Goal: Task Accomplishment & Management: Use online tool/utility

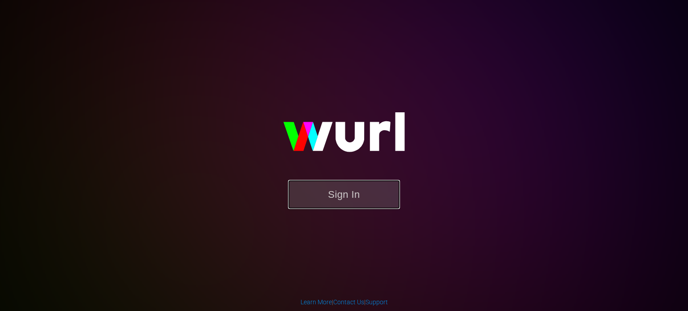
click at [379, 189] on button "Sign In" at bounding box center [344, 194] width 112 height 29
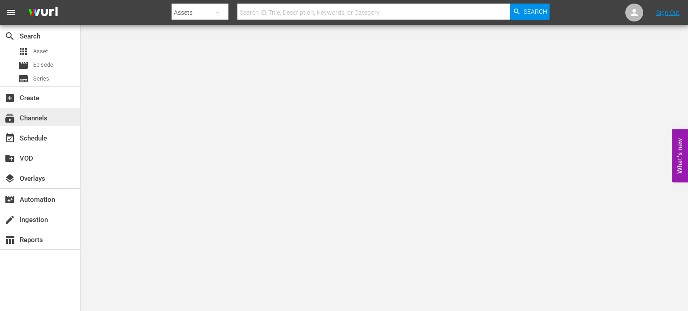
click at [52, 116] on div "subscriptions Channels" at bounding box center [40, 117] width 80 height 18
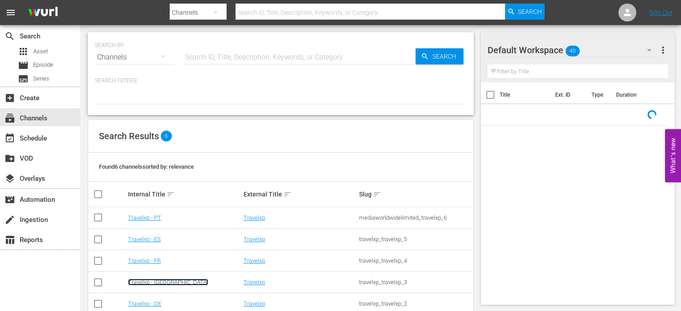
click at [156, 283] on link "Travelxp - [GEOGRAPHIC_DATA]" at bounding box center [168, 282] width 80 height 7
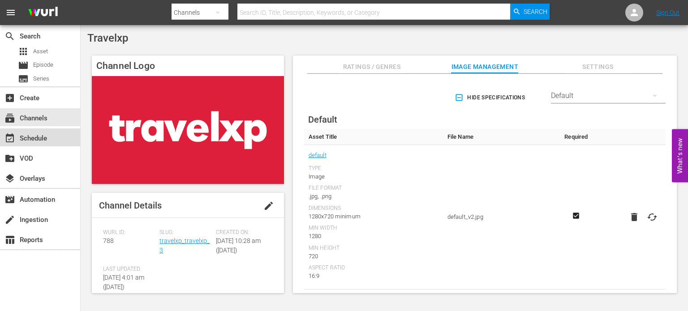
click at [52, 132] on div "event_available Schedule" at bounding box center [40, 138] width 80 height 18
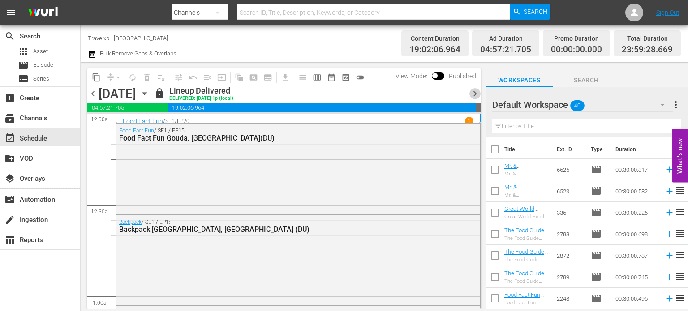
click at [480, 96] on span "chevron_right" at bounding box center [474, 93] width 11 height 11
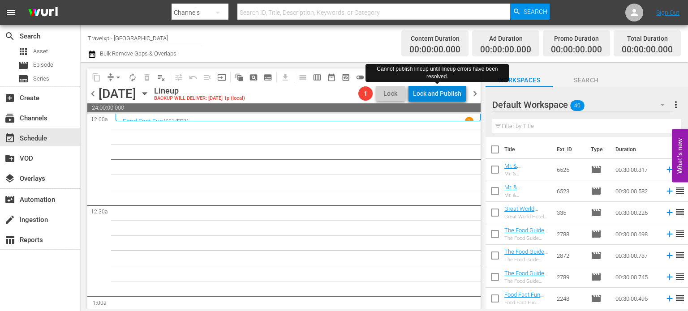
click at [448, 94] on div "Lock and Publish" at bounding box center [437, 94] width 48 height 16
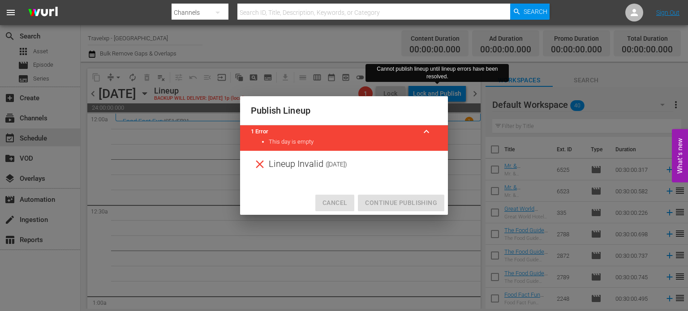
click at [336, 199] on span "Cancel" at bounding box center [334, 202] width 25 height 11
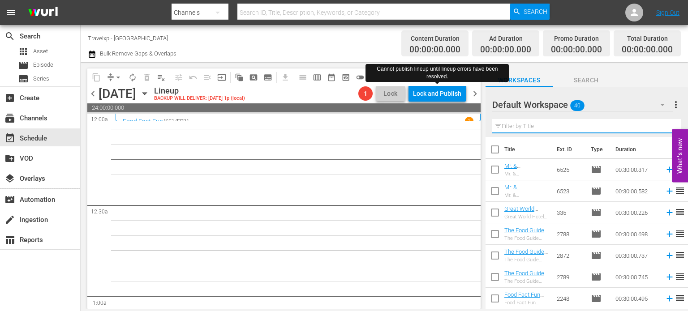
click at [574, 130] on input "text" at bounding box center [586, 126] width 189 height 14
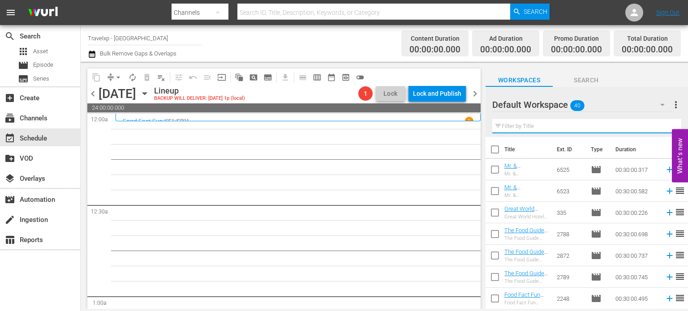
click at [531, 124] on input "text" at bounding box center [586, 126] width 189 height 14
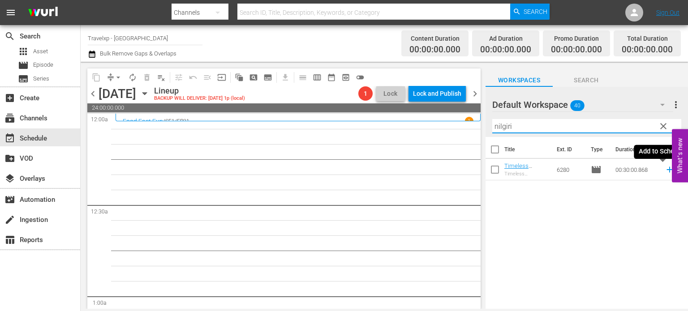
type input "nilgiri"
click at [666, 170] on icon at bounding box center [669, 170] width 6 height 6
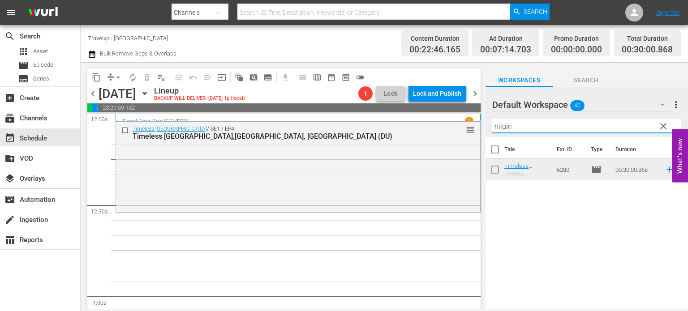
click at [670, 130] on input "nilgiri" at bounding box center [586, 126] width 189 height 14
click at [665, 128] on span "clear" at bounding box center [663, 126] width 11 height 11
click at [665, 128] on input "nilgiri" at bounding box center [586, 126] width 189 height 14
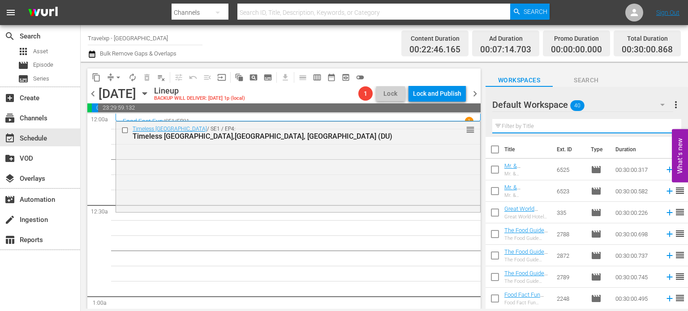
click at [665, 128] on input "text" at bounding box center [586, 126] width 189 height 14
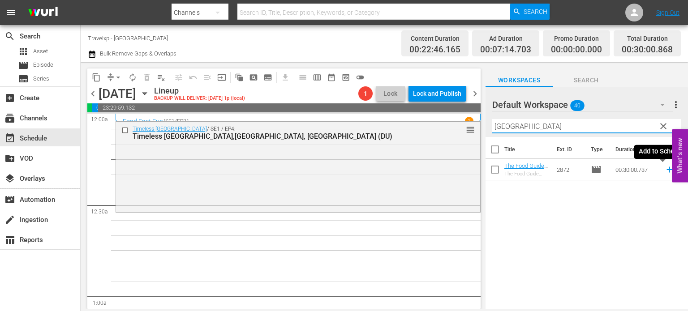
type input "[GEOGRAPHIC_DATA]"
click at [665, 170] on icon at bounding box center [670, 170] width 10 height 10
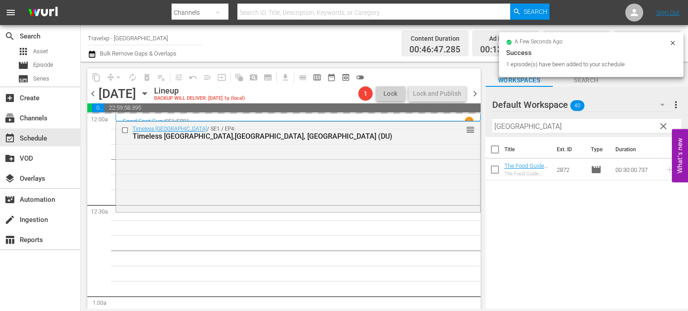
click at [659, 127] on span "clear" at bounding box center [663, 126] width 11 height 11
click at [659, 127] on input "[GEOGRAPHIC_DATA]" at bounding box center [586, 126] width 189 height 14
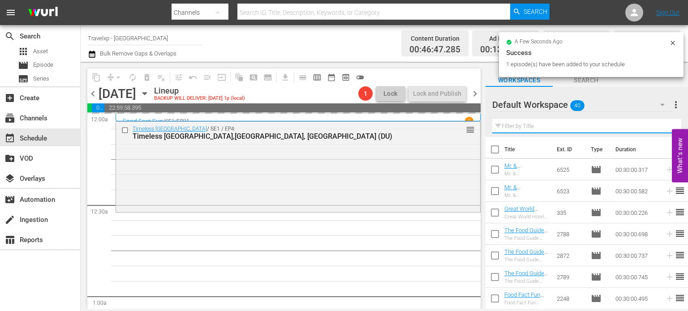
click at [659, 127] on input "text" at bounding box center [586, 126] width 189 height 14
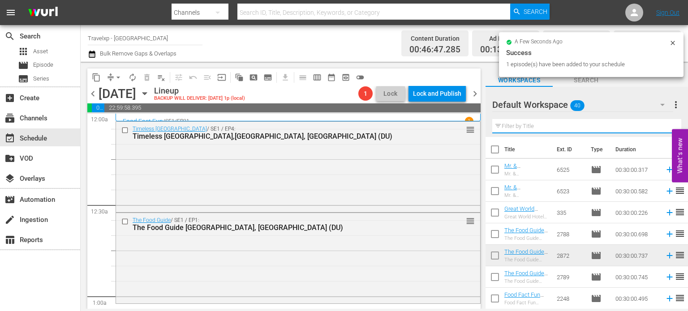
click at [659, 127] on input "text" at bounding box center [586, 126] width 189 height 14
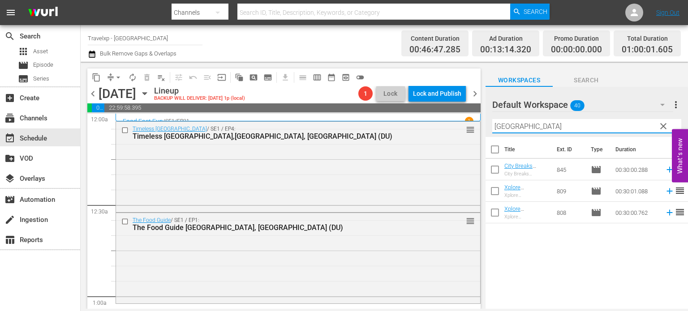
type input "[GEOGRAPHIC_DATA]"
click at [666, 170] on icon at bounding box center [669, 170] width 6 height 6
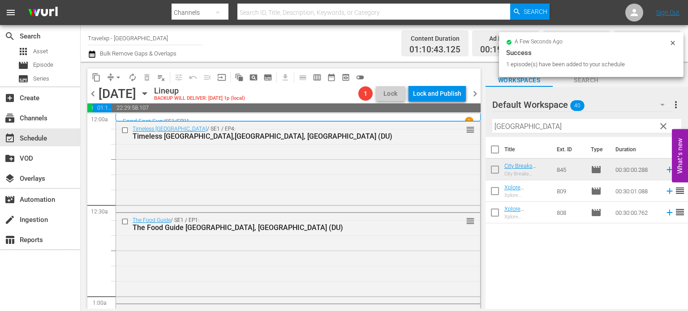
click at [661, 130] on span "clear" at bounding box center [663, 126] width 11 height 11
click at [661, 130] on input "[GEOGRAPHIC_DATA]" at bounding box center [586, 126] width 189 height 14
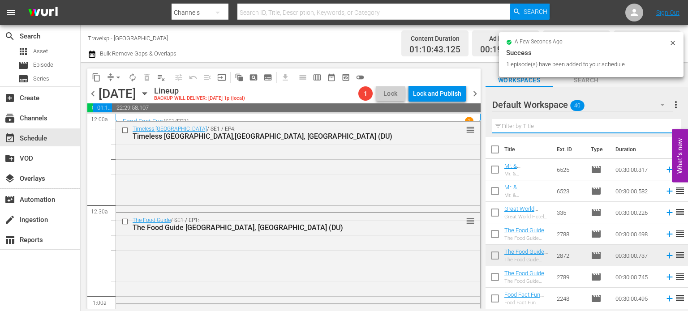
click at [661, 130] on input "text" at bounding box center [586, 126] width 189 height 14
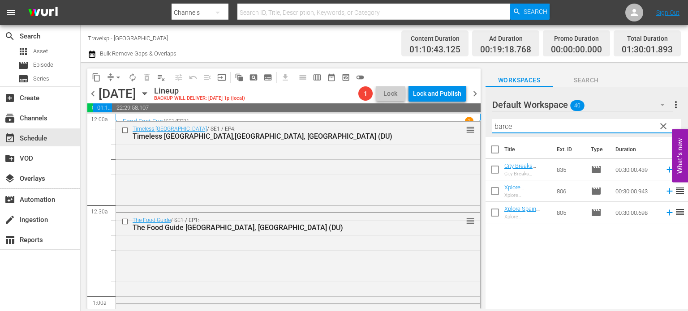
type input "barce"
click at [665, 192] on icon at bounding box center [670, 191] width 10 height 10
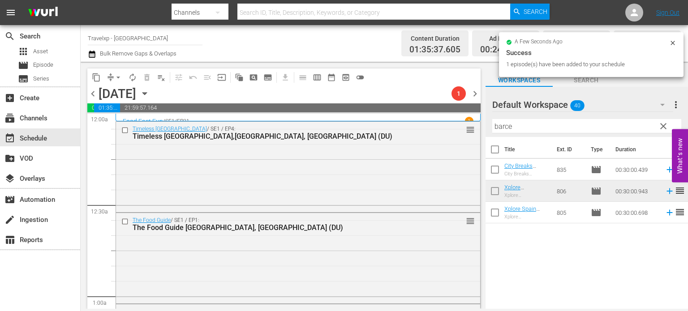
click at [661, 127] on span "clear" at bounding box center [663, 126] width 11 height 11
click at [661, 127] on input "barce" at bounding box center [586, 126] width 189 height 14
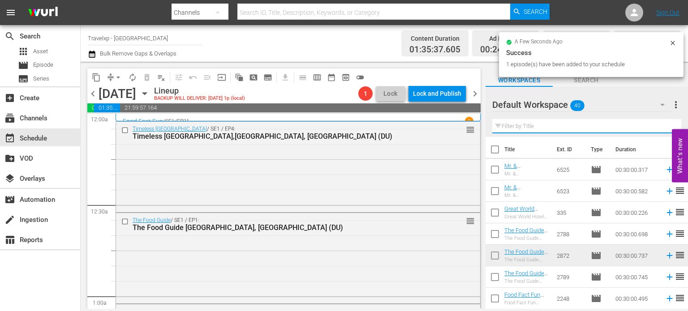
click at [661, 127] on input "text" at bounding box center [586, 126] width 189 height 14
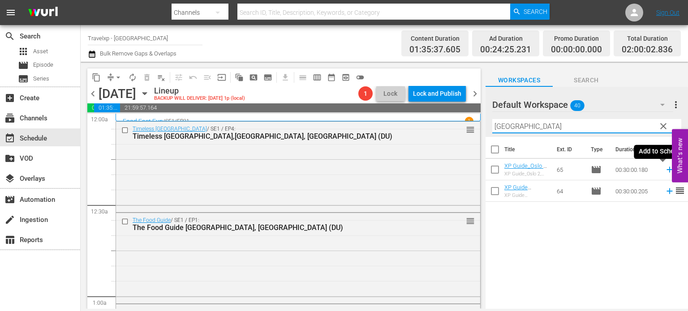
type input "[GEOGRAPHIC_DATA]"
click at [665, 171] on icon at bounding box center [670, 170] width 10 height 10
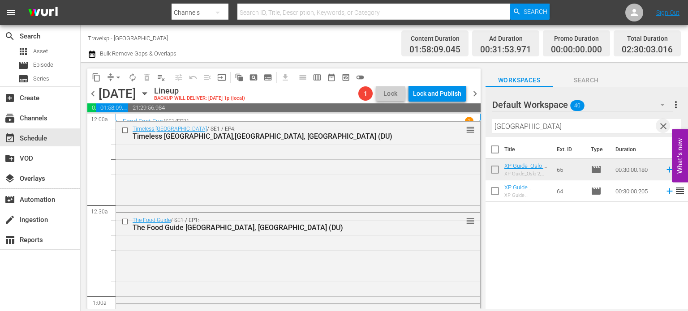
click at [665, 124] on span "clear" at bounding box center [663, 126] width 11 height 11
click at [665, 124] on input "[GEOGRAPHIC_DATA]" at bounding box center [586, 126] width 189 height 14
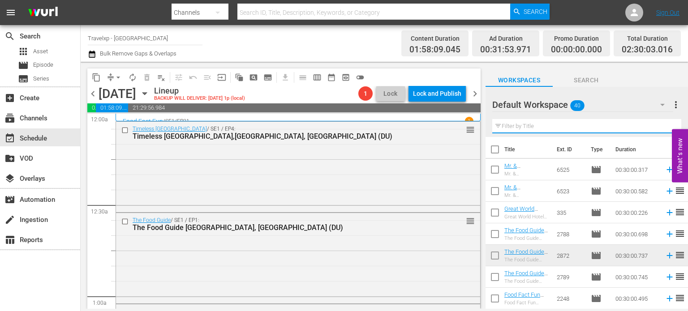
click at [665, 124] on input "text" at bounding box center [586, 126] width 189 height 14
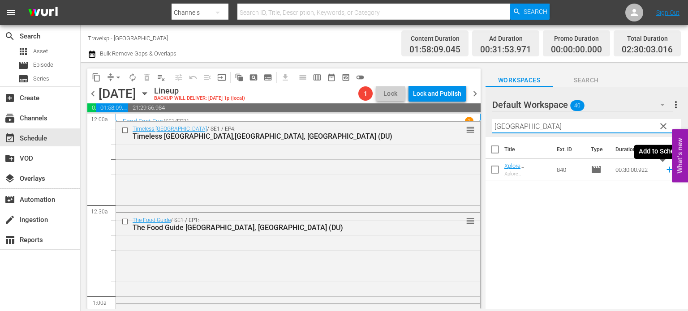
type input "[GEOGRAPHIC_DATA]"
click at [665, 168] on icon at bounding box center [670, 170] width 10 height 10
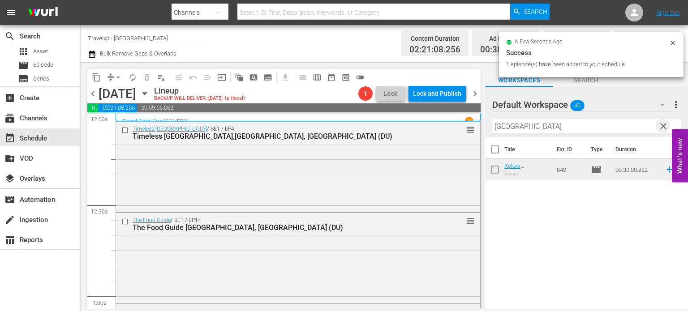
click at [661, 124] on span "clear" at bounding box center [663, 126] width 11 height 11
click at [661, 124] on input "[GEOGRAPHIC_DATA]" at bounding box center [586, 126] width 189 height 14
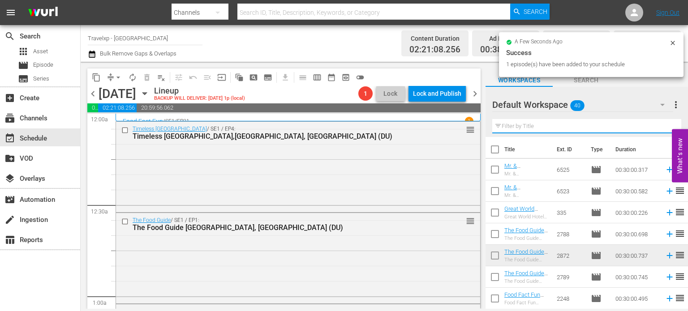
click at [661, 124] on input "text" at bounding box center [586, 126] width 189 height 14
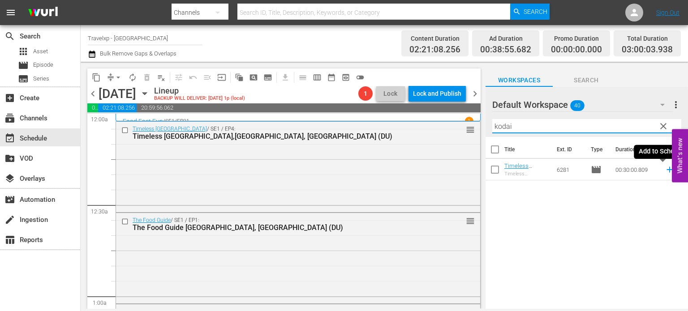
type input "kodai"
click at [666, 170] on icon at bounding box center [669, 170] width 6 height 6
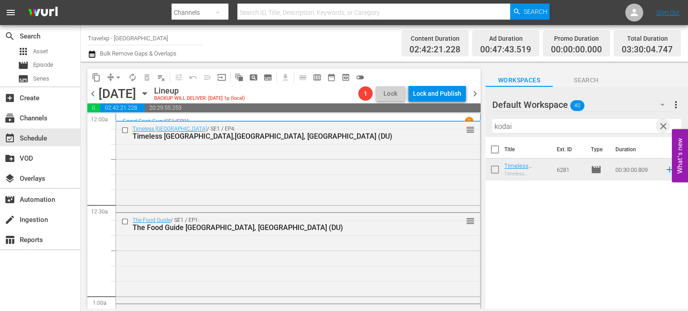
click at [661, 127] on span "clear" at bounding box center [663, 126] width 11 height 11
click at [661, 127] on input "kodai" at bounding box center [586, 126] width 189 height 14
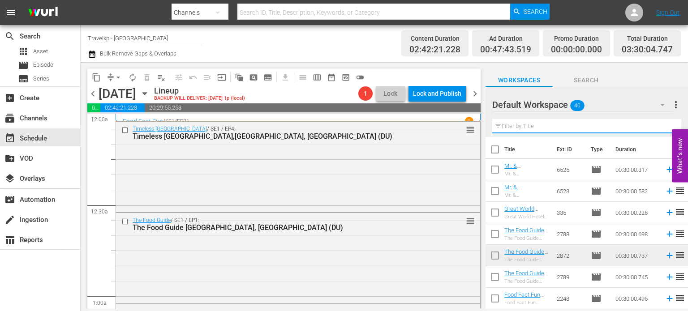
click at [661, 127] on input "text" at bounding box center [586, 126] width 189 height 14
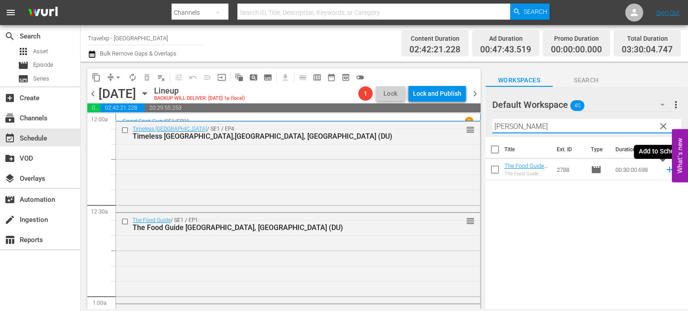
type input "[PERSON_NAME]"
click at [665, 168] on icon at bounding box center [670, 170] width 10 height 10
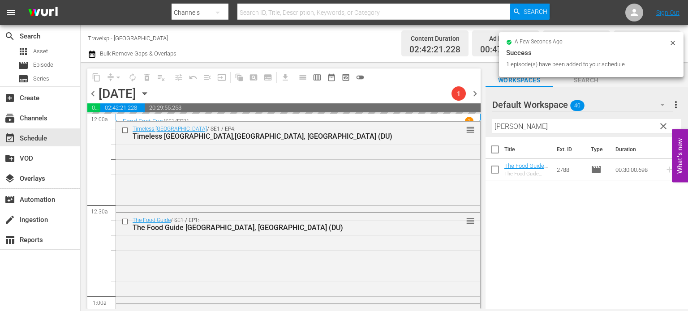
click at [664, 123] on span "clear" at bounding box center [663, 126] width 11 height 11
click at [664, 123] on input "[PERSON_NAME]" at bounding box center [586, 126] width 189 height 14
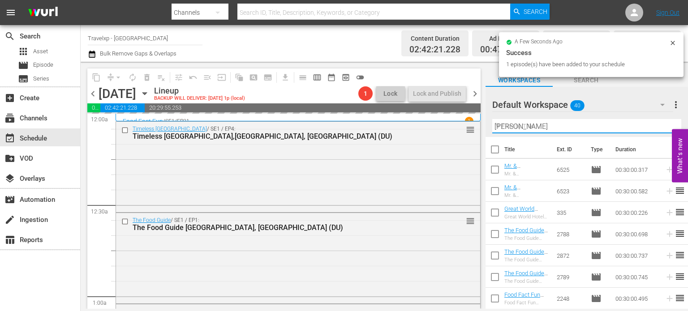
click at [664, 123] on input "[PERSON_NAME]" at bounding box center [586, 126] width 189 height 14
click at [664, 123] on input "text" at bounding box center [586, 126] width 189 height 14
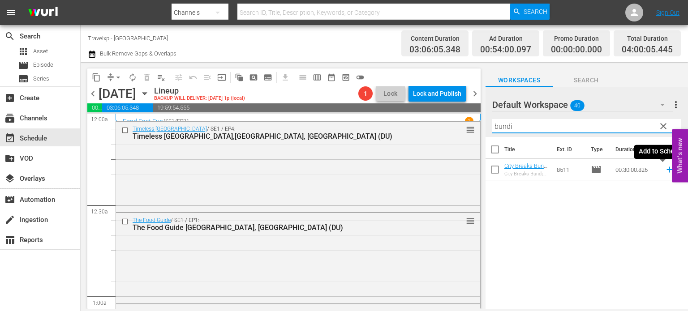
type input "bundi"
click at [665, 172] on icon at bounding box center [670, 170] width 10 height 10
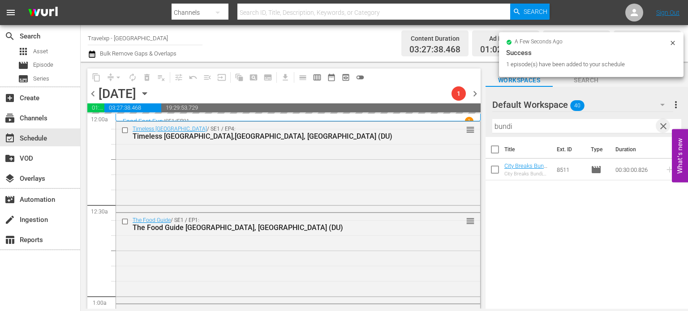
click at [664, 125] on span "clear" at bounding box center [663, 126] width 11 height 11
click at [664, 125] on input "bundi" at bounding box center [586, 126] width 189 height 14
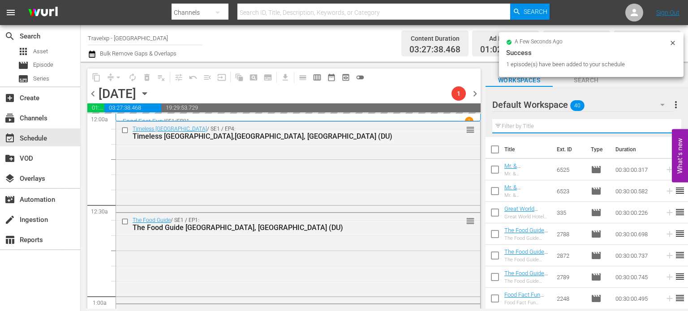
click at [664, 125] on input "text" at bounding box center [586, 126] width 189 height 14
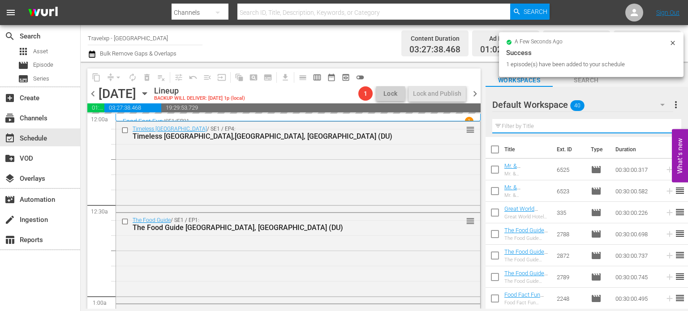
click at [664, 125] on input "text" at bounding box center [586, 126] width 189 height 14
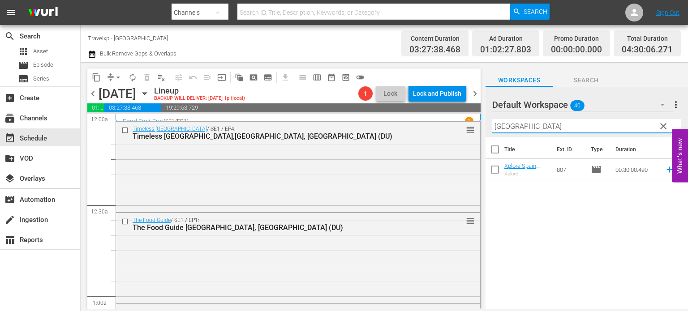
type input "[GEOGRAPHIC_DATA]"
click at [665, 172] on icon at bounding box center [670, 170] width 10 height 10
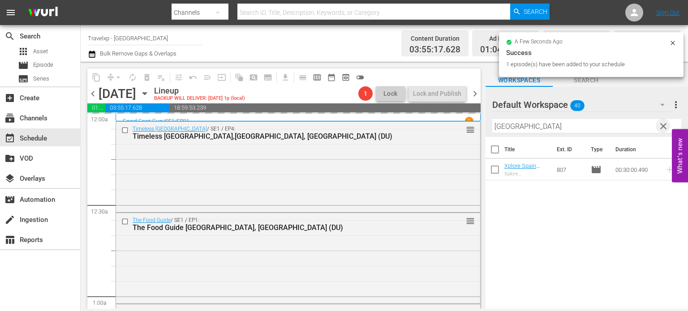
click at [662, 122] on span "clear" at bounding box center [663, 126] width 11 height 11
click at [662, 122] on input "[GEOGRAPHIC_DATA]" at bounding box center [586, 126] width 189 height 14
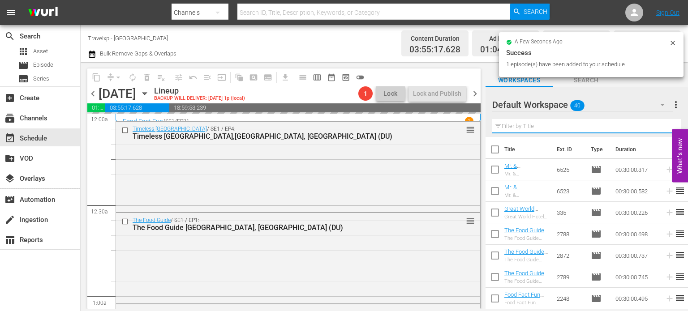
click at [662, 122] on input "text" at bounding box center [586, 126] width 189 height 14
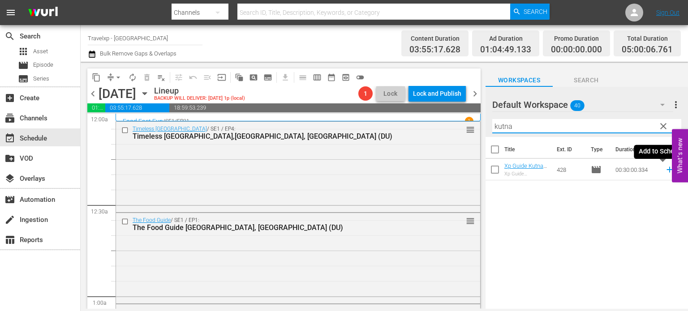
type input "kutna"
click at [665, 170] on icon at bounding box center [670, 170] width 10 height 10
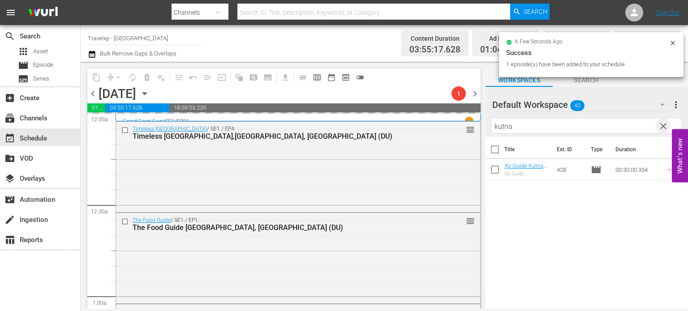
click at [665, 128] on span "clear" at bounding box center [663, 126] width 11 height 11
click at [665, 128] on input "kutna" at bounding box center [586, 126] width 189 height 14
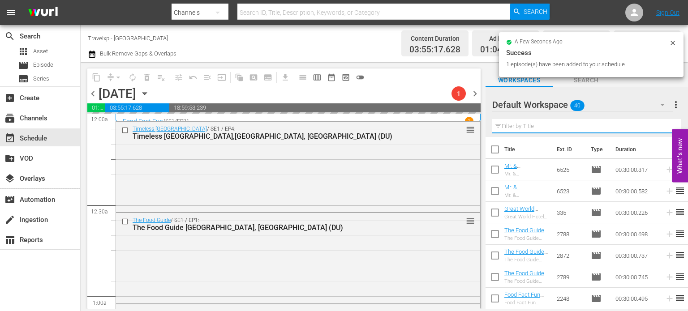
click at [665, 128] on input "text" at bounding box center [586, 126] width 189 height 14
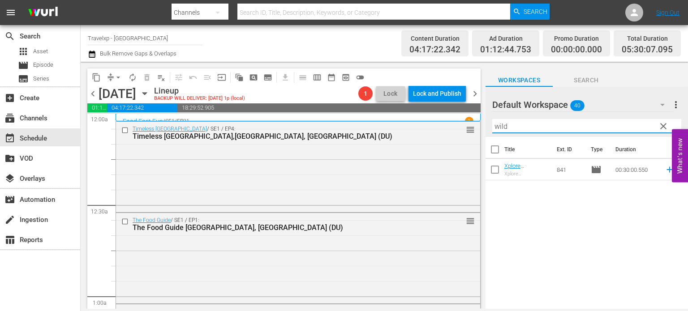
type input "wild"
click at [665, 168] on icon at bounding box center [670, 170] width 10 height 10
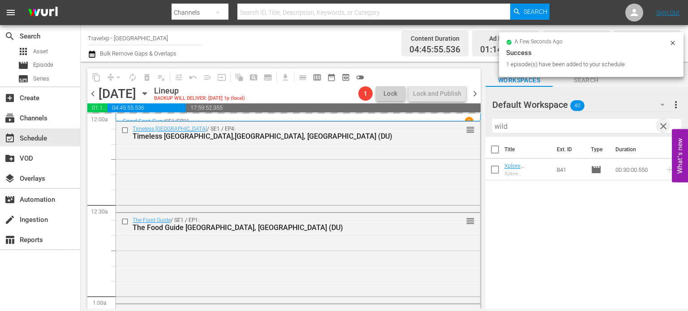
click at [663, 131] on span "clear" at bounding box center [663, 126] width 11 height 11
click at [663, 131] on input "wild" at bounding box center [586, 126] width 189 height 14
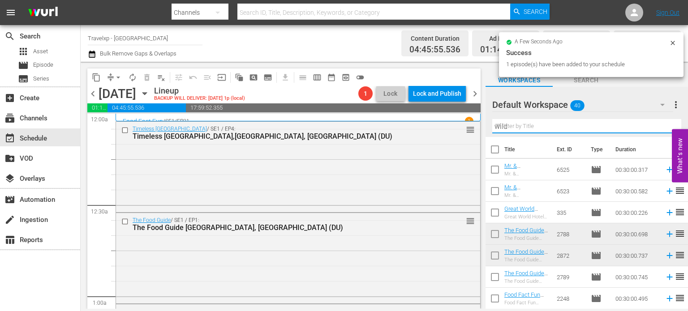
click at [663, 131] on input "wild" at bounding box center [586, 126] width 189 height 14
click at [663, 131] on input "text" at bounding box center [586, 126] width 189 height 14
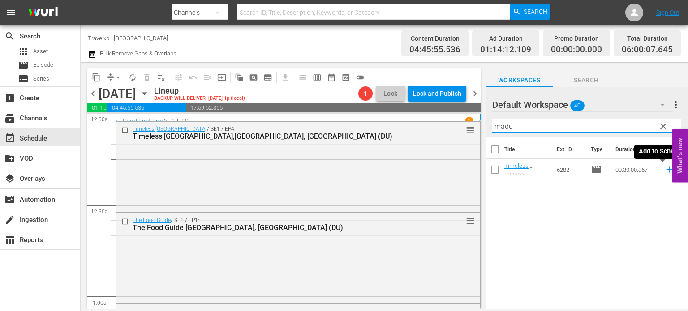
type input "madu"
click at [666, 170] on icon at bounding box center [669, 170] width 6 height 6
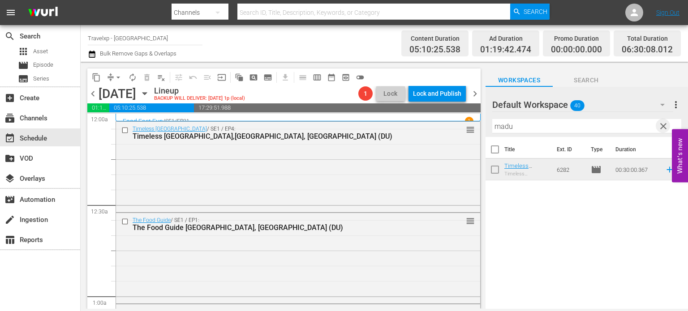
click at [661, 124] on span "clear" at bounding box center [663, 126] width 11 height 11
click at [661, 124] on input "madu" at bounding box center [586, 126] width 189 height 14
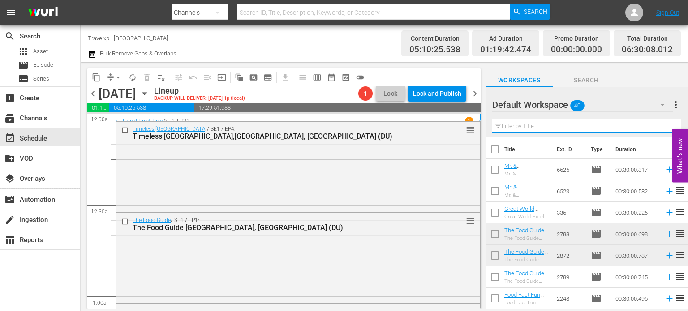
click at [661, 124] on input "text" at bounding box center [586, 126] width 189 height 14
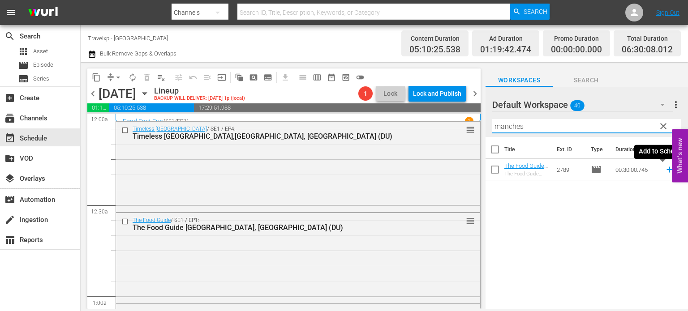
type input "manches"
click at [665, 172] on icon at bounding box center [670, 170] width 10 height 10
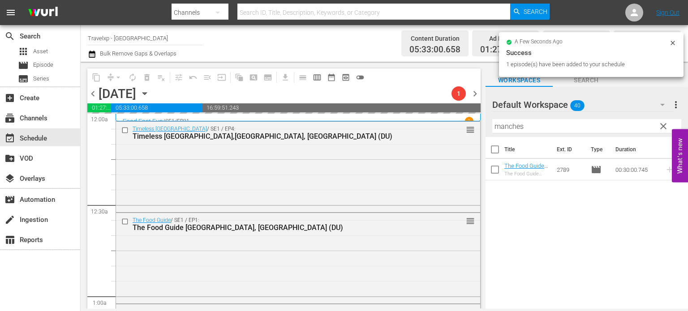
click at [663, 121] on span "clear" at bounding box center [663, 126] width 11 height 11
click at [663, 121] on input "manches" at bounding box center [586, 126] width 189 height 14
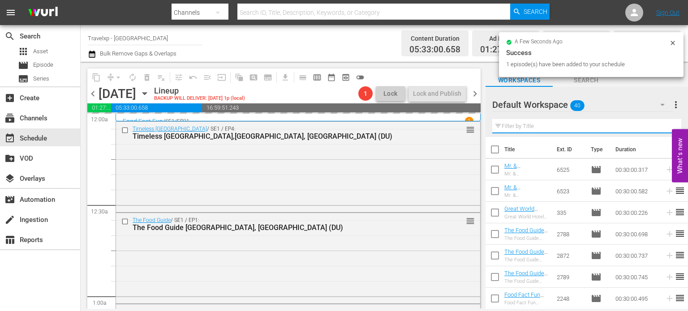
click at [663, 121] on input "text" at bounding box center [586, 126] width 189 height 14
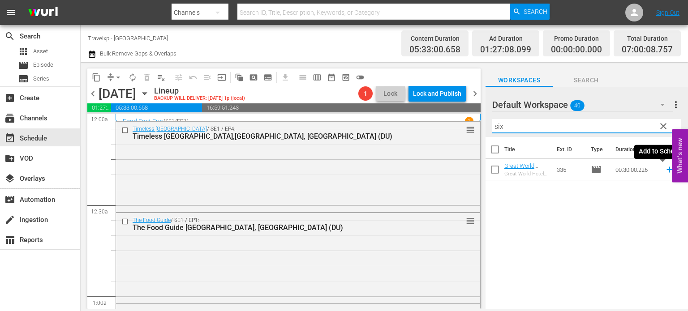
type input "six"
click at [665, 174] on icon at bounding box center [670, 170] width 10 height 10
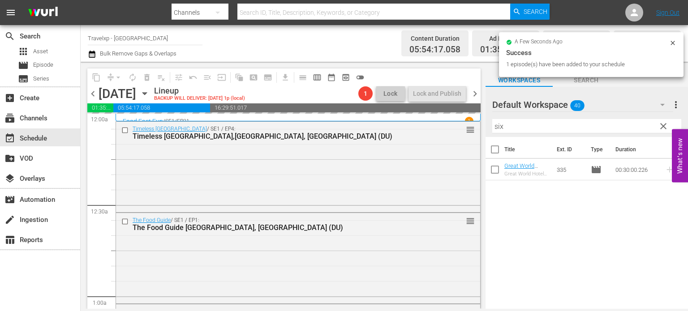
click at [664, 125] on span "clear" at bounding box center [663, 126] width 11 height 11
click at [664, 125] on input "six" at bounding box center [586, 126] width 189 height 14
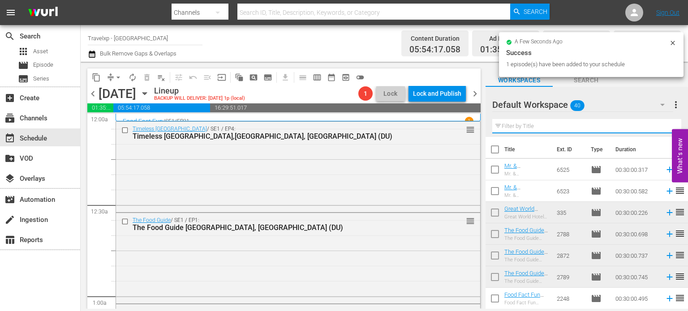
click at [664, 125] on input "text" at bounding box center [586, 126] width 189 height 14
click at [664, 125] on div "Default Workspace 40 Default more_vert Filter by Title" at bounding box center [586, 112] width 202 height 50
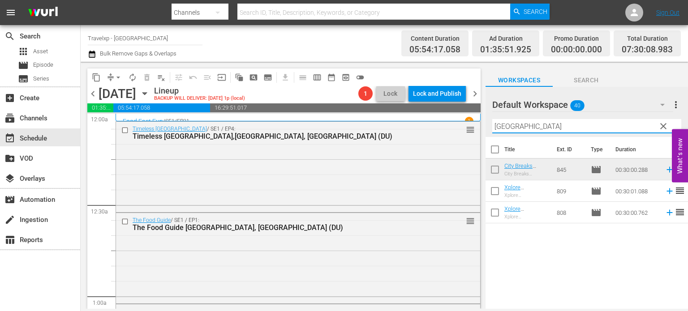
type input "[GEOGRAPHIC_DATA]"
click at [666, 215] on icon at bounding box center [669, 213] width 6 height 6
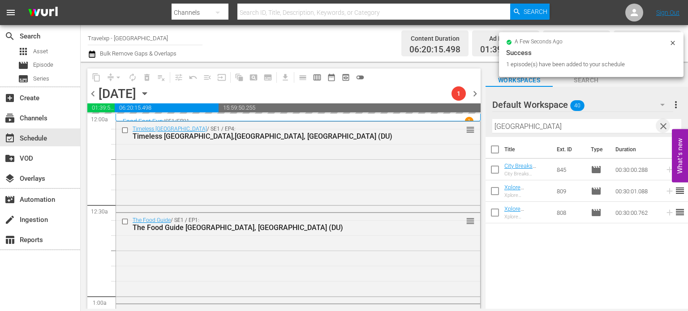
click at [661, 123] on span "clear" at bounding box center [663, 126] width 11 height 11
click at [661, 123] on input "[GEOGRAPHIC_DATA]" at bounding box center [586, 126] width 189 height 14
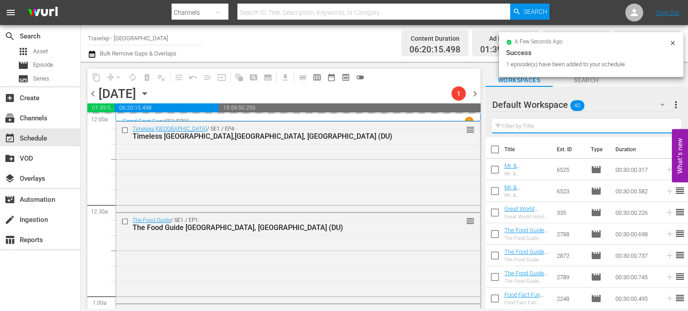
click at [661, 123] on input "text" at bounding box center [586, 126] width 189 height 14
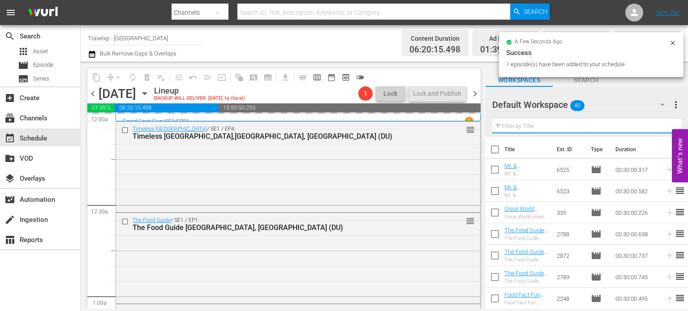
click at [661, 123] on input "text" at bounding box center [586, 126] width 189 height 14
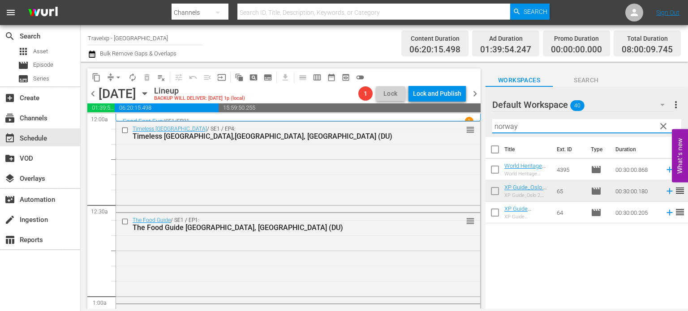
type input "norway"
click at [665, 170] on icon at bounding box center [670, 170] width 10 height 10
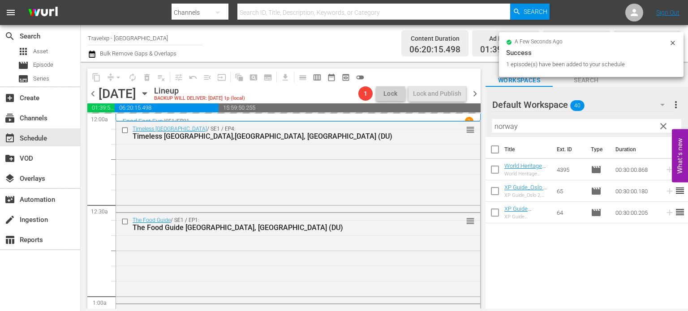
click at [663, 129] on span "clear" at bounding box center [663, 126] width 11 height 11
click at [663, 129] on input "norway" at bounding box center [586, 126] width 189 height 14
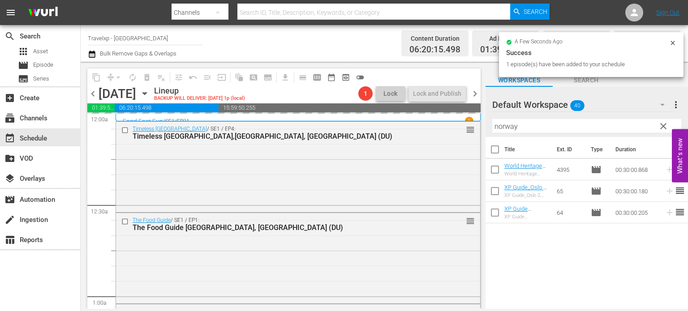
click at [663, 129] on input "norway" at bounding box center [586, 126] width 189 height 14
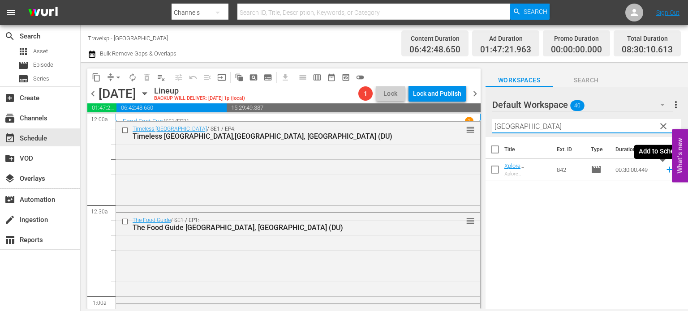
type input "[GEOGRAPHIC_DATA]"
click at [666, 172] on icon at bounding box center [669, 170] width 6 height 6
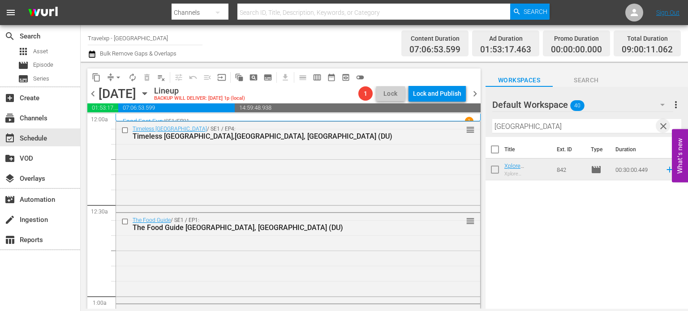
click at [665, 129] on span "clear" at bounding box center [663, 126] width 11 height 11
click at [665, 129] on input "[GEOGRAPHIC_DATA]" at bounding box center [586, 126] width 189 height 14
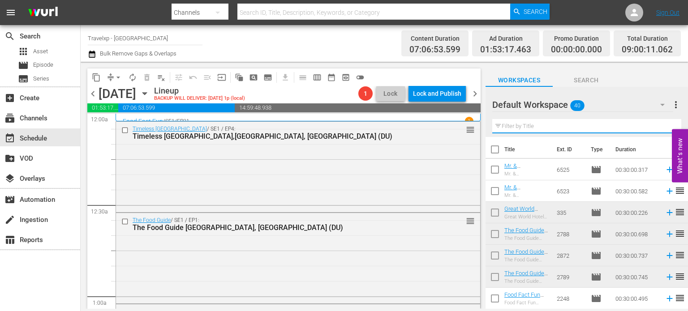
click at [665, 129] on input "text" at bounding box center [586, 126] width 189 height 14
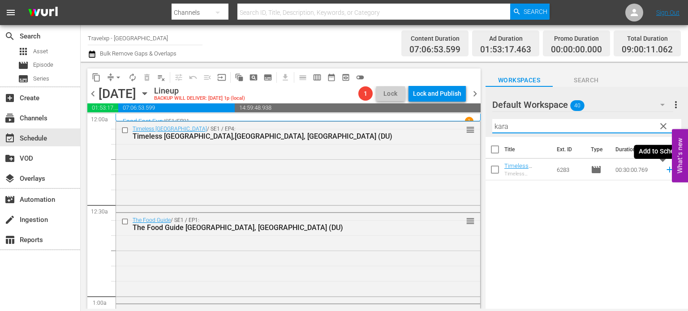
type input "kara"
click at [666, 170] on icon at bounding box center [669, 170] width 6 height 6
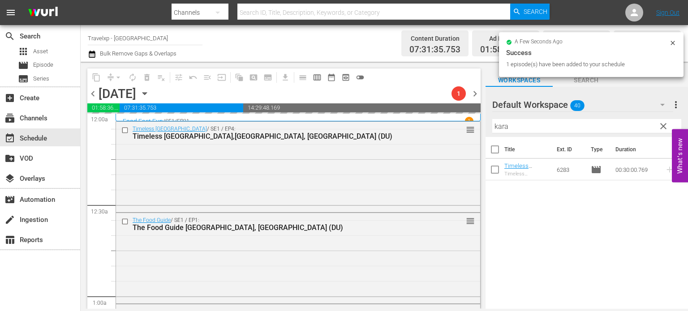
click at [665, 125] on span "clear" at bounding box center [663, 126] width 11 height 11
click at [665, 125] on input "kara" at bounding box center [586, 126] width 189 height 14
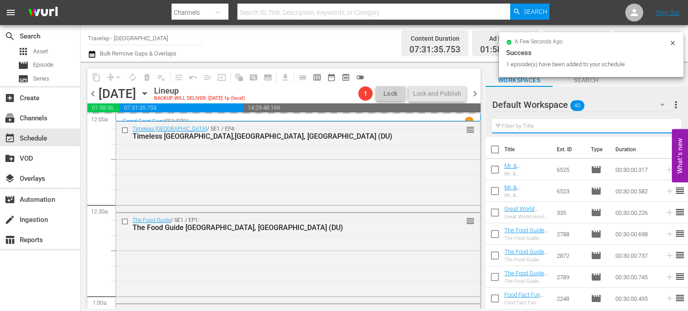
click at [665, 125] on input "text" at bounding box center [586, 126] width 189 height 14
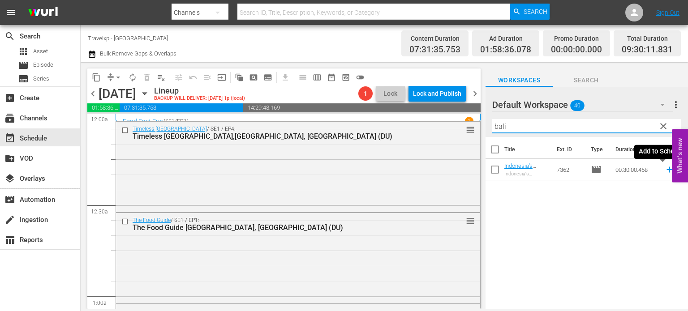
type input "bali"
click at [666, 172] on icon at bounding box center [670, 170] width 10 height 10
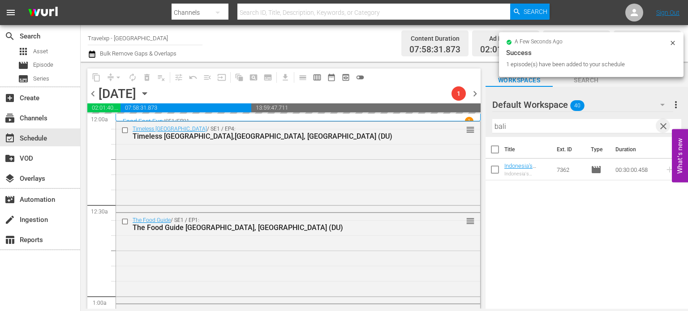
click at [661, 129] on span "clear" at bounding box center [663, 126] width 11 height 11
click at [661, 129] on input "text" at bounding box center [586, 126] width 189 height 14
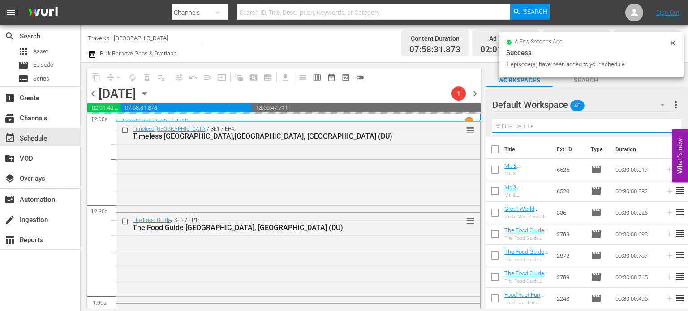
click at [661, 129] on input "text" at bounding box center [586, 126] width 189 height 14
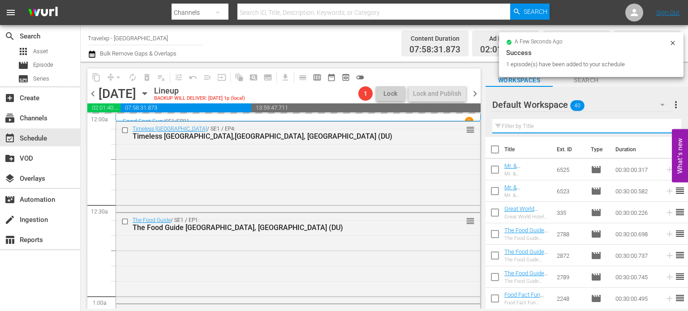
click at [661, 129] on input "text" at bounding box center [586, 126] width 189 height 14
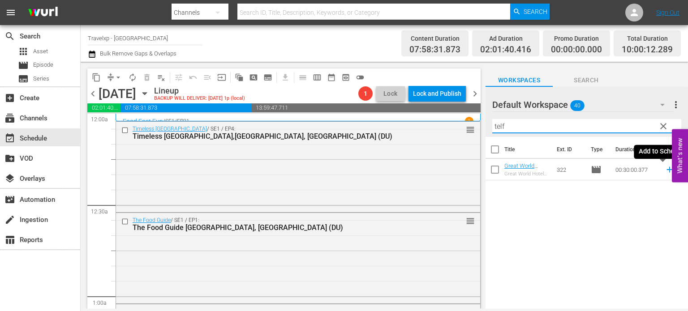
type input "telf"
click at [666, 171] on icon at bounding box center [669, 170] width 6 height 6
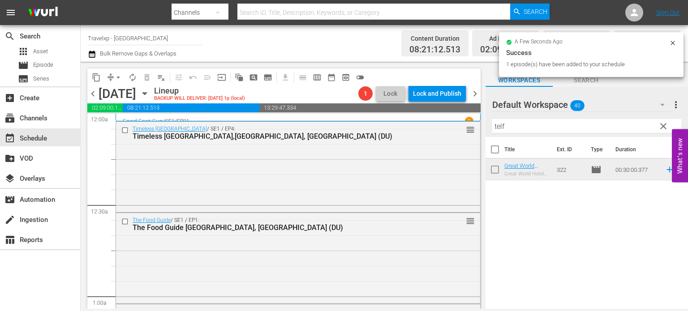
click at [662, 131] on span "clear" at bounding box center [663, 126] width 11 height 11
click at [662, 131] on input "telf" at bounding box center [586, 126] width 189 height 14
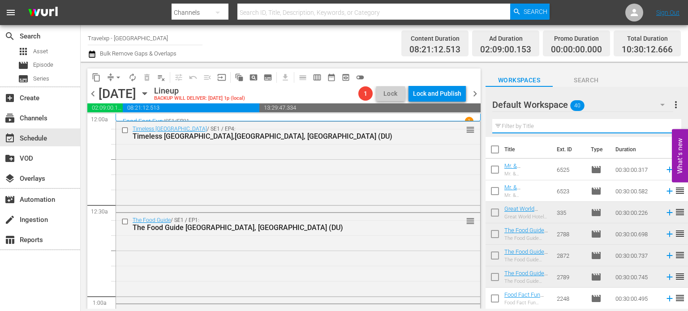
click at [662, 131] on input "text" at bounding box center [586, 126] width 189 height 14
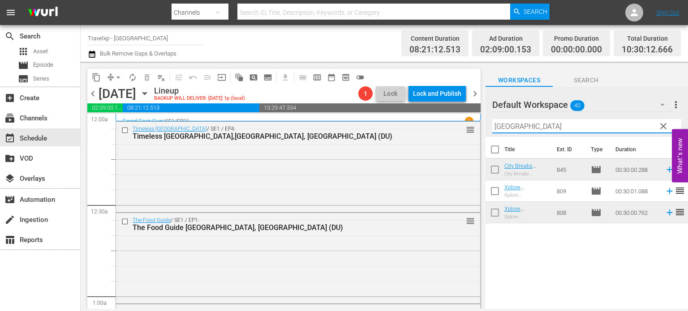
type input "[GEOGRAPHIC_DATA]"
click at [666, 191] on icon at bounding box center [669, 192] width 6 height 6
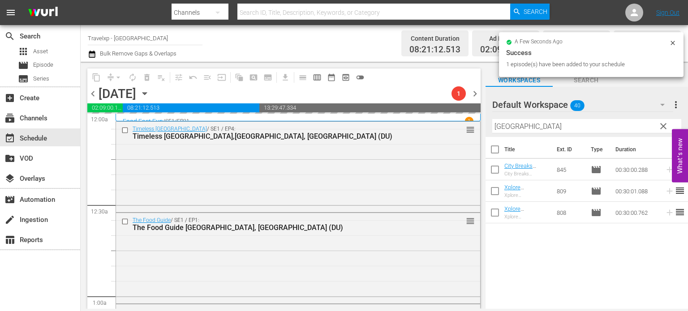
click at [663, 126] on span "clear" at bounding box center [663, 126] width 11 height 11
click at [663, 126] on input "[GEOGRAPHIC_DATA]" at bounding box center [586, 126] width 189 height 14
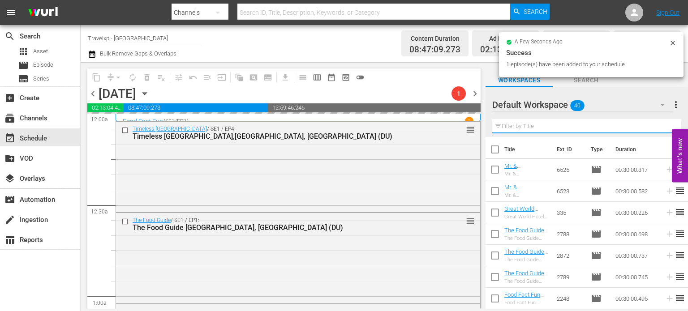
click at [663, 126] on input "text" at bounding box center [586, 126] width 189 height 14
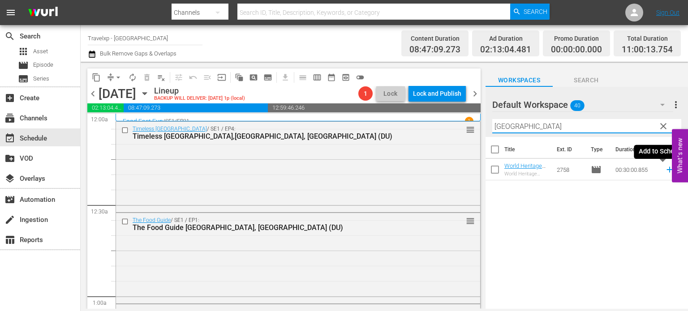
type input "[GEOGRAPHIC_DATA]"
click at [665, 171] on icon at bounding box center [670, 170] width 10 height 10
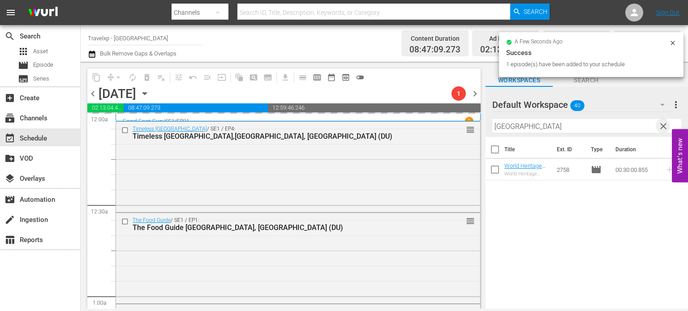
click at [665, 131] on span "clear" at bounding box center [663, 126] width 11 height 11
click at [665, 131] on input "[GEOGRAPHIC_DATA]" at bounding box center [586, 126] width 189 height 14
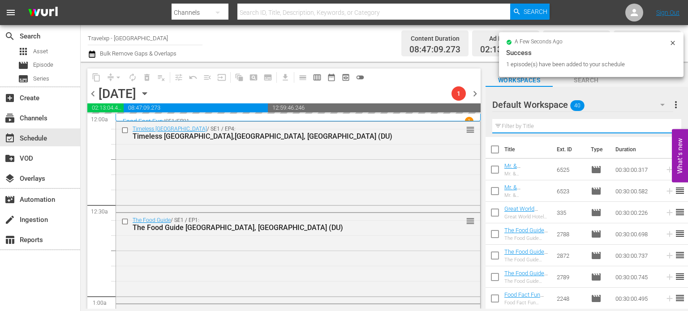
click at [665, 131] on input "text" at bounding box center [586, 126] width 189 height 14
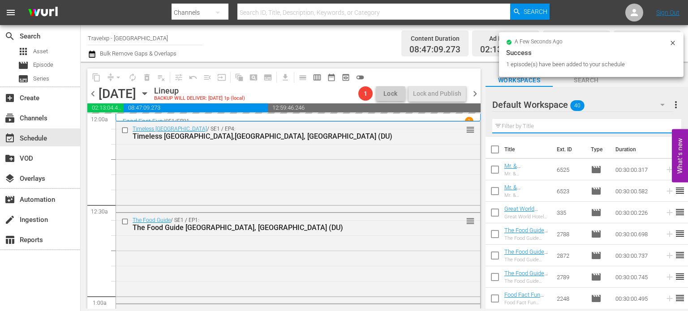
click at [665, 131] on input "text" at bounding box center [586, 126] width 189 height 14
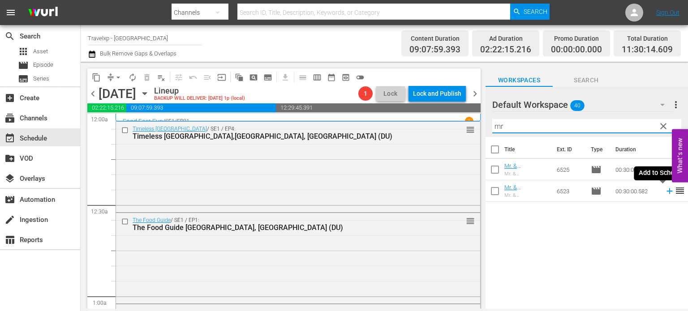
type input "mr"
click at [665, 192] on icon at bounding box center [670, 191] width 10 height 10
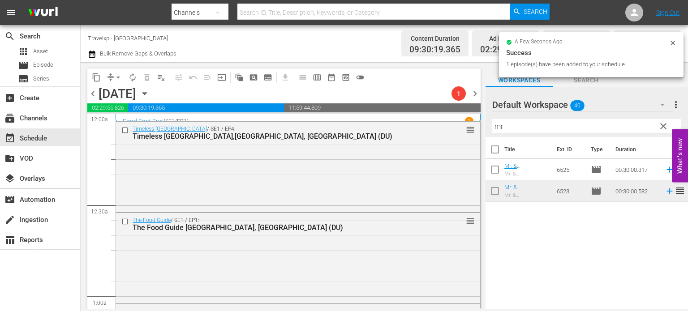
click at [663, 125] on span "clear" at bounding box center [663, 126] width 11 height 11
click at [663, 125] on input "mr" at bounding box center [586, 126] width 189 height 14
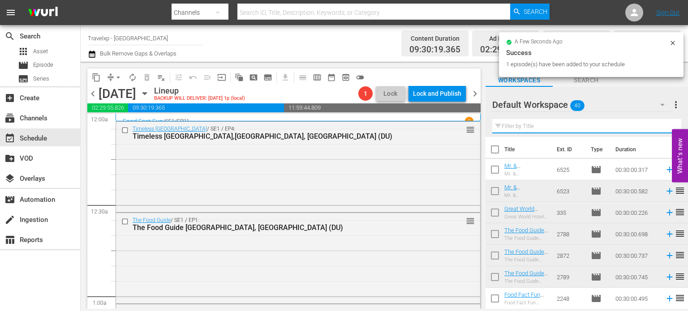
click at [663, 125] on input "text" at bounding box center [586, 126] width 189 height 14
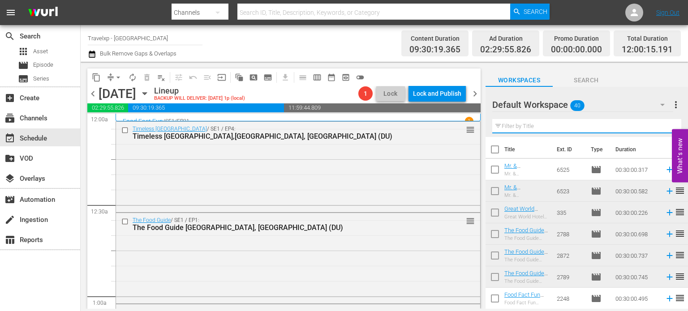
click at [663, 125] on input "text" at bounding box center [586, 126] width 189 height 14
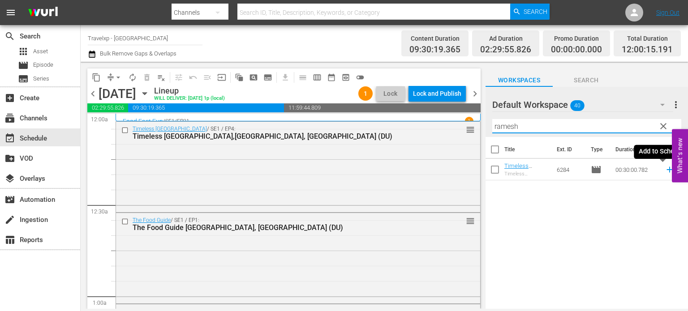
type input "ramesh"
click at [665, 168] on icon at bounding box center [670, 170] width 10 height 10
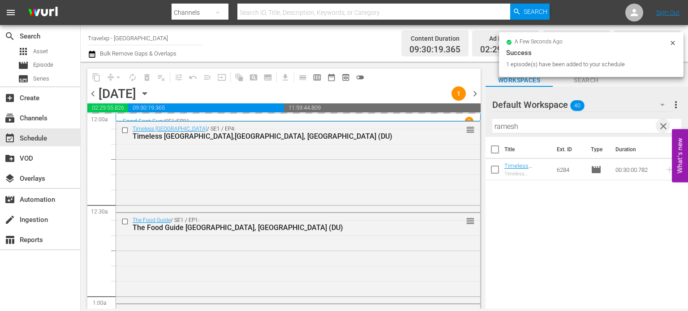
click at [664, 124] on span "clear" at bounding box center [663, 126] width 11 height 11
click at [664, 124] on input "ramesh" at bounding box center [586, 126] width 189 height 14
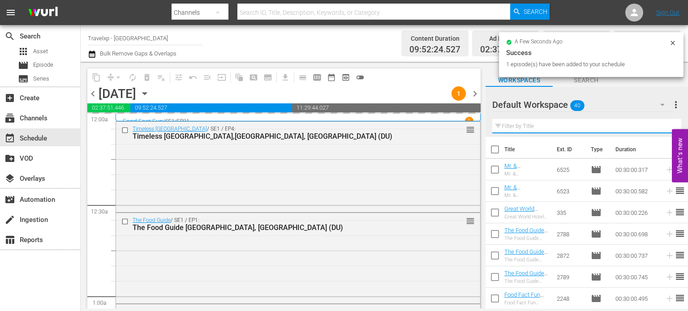
click at [664, 124] on input "text" at bounding box center [586, 126] width 189 height 14
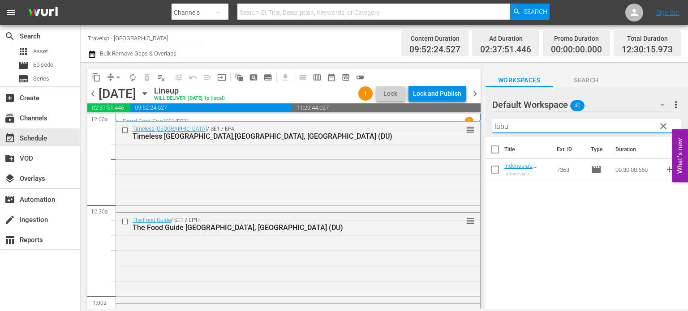
type input "labu"
click at [653, 217] on div "Title Ext. ID Type Duration Indonesia's Romantic Getaway,Labuan Bajo (DU) Indon…" at bounding box center [586, 223] width 202 height 173
click at [665, 173] on icon at bounding box center [670, 170] width 10 height 10
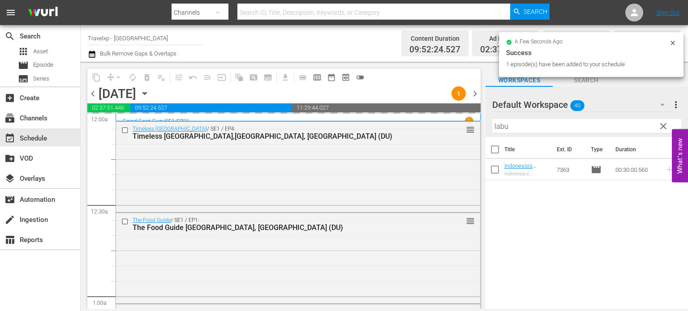
click at [663, 125] on span "clear" at bounding box center [663, 126] width 11 height 11
click at [663, 125] on input "labu" at bounding box center [586, 126] width 189 height 14
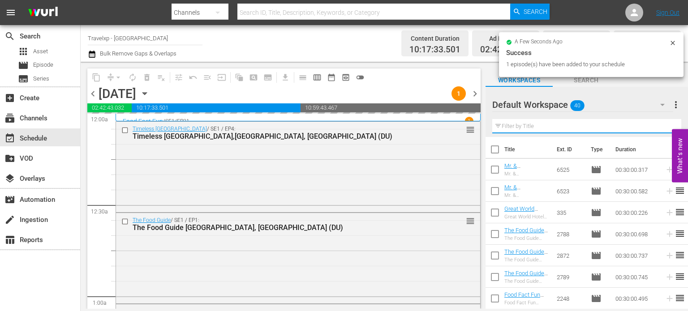
click at [663, 125] on input "text" at bounding box center [586, 126] width 189 height 14
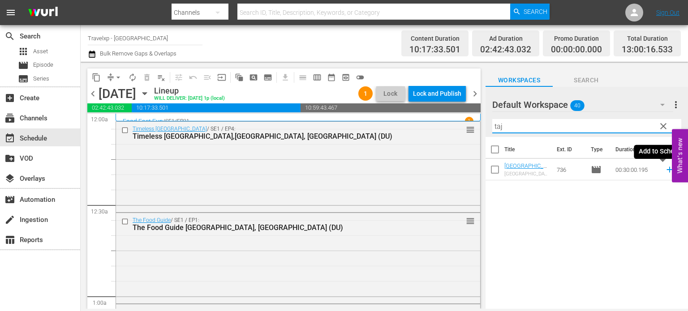
type input "taj"
click at [665, 170] on icon at bounding box center [670, 170] width 10 height 10
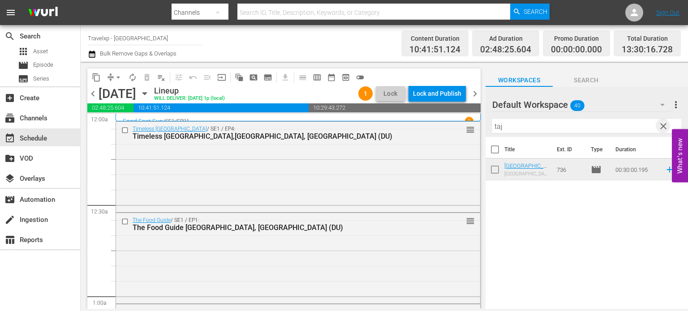
click at [661, 129] on span "clear" at bounding box center [663, 126] width 11 height 11
click at [661, 129] on input "taj" at bounding box center [586, 126] width 189 height 14
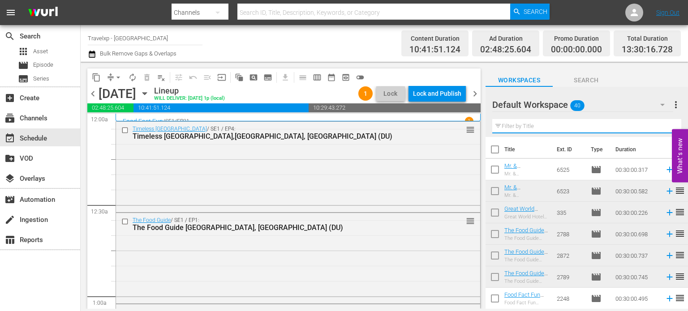
click at [661, 129] on input "text" at bounding box center [586, 126] width 189 height 14
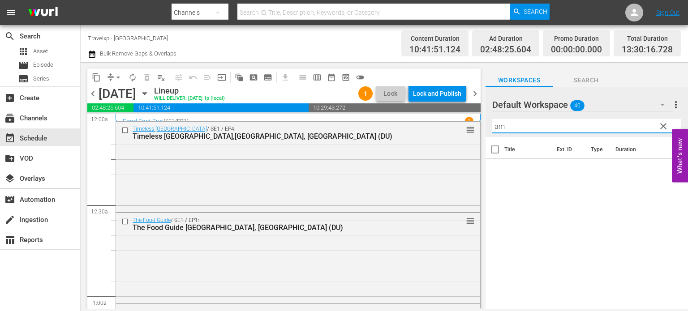
type input "a"
type input "unw"
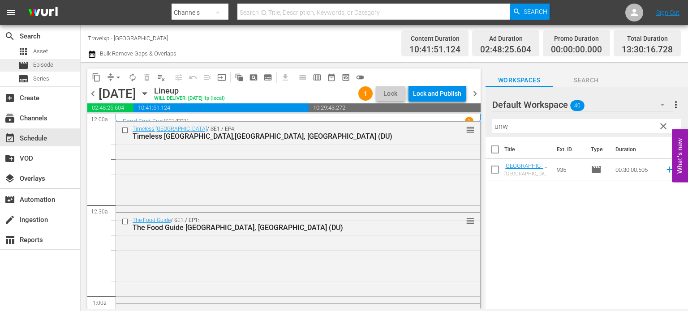
click at [43, 61] on span "Episode" at bounding box center [43, 64] width 20 height 9
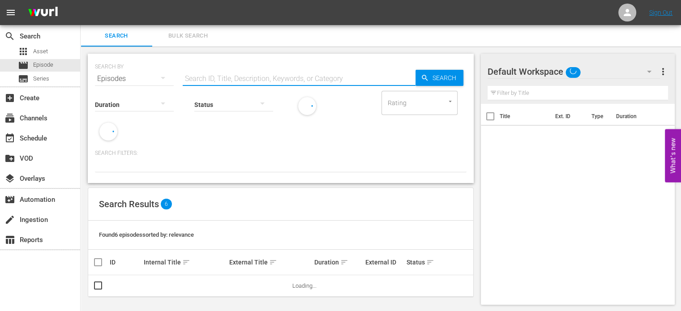
click at [237, 79] on input "text" at bounding box center [299, 78] width 233 height 21
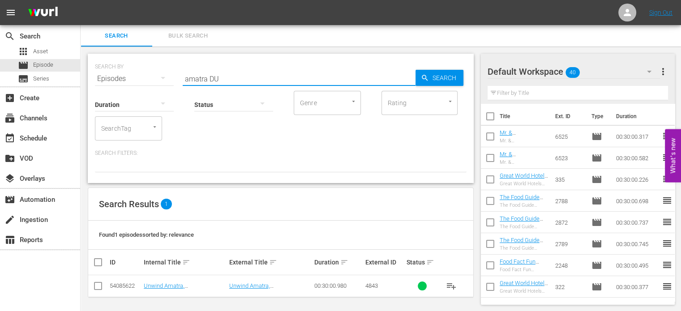
type input "amatra DU"
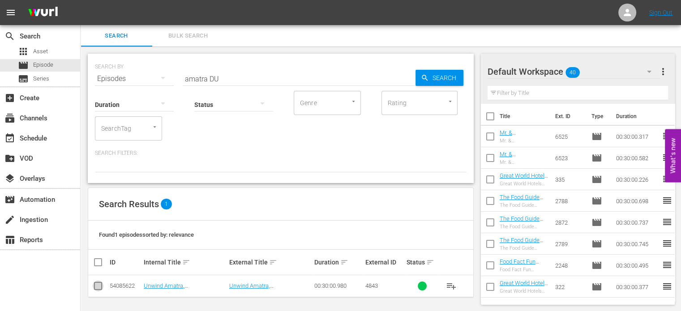
click at [100, 284] on input "checkbox" at bounding box center [98, 288] width 11 height 11
checkbox input "true"
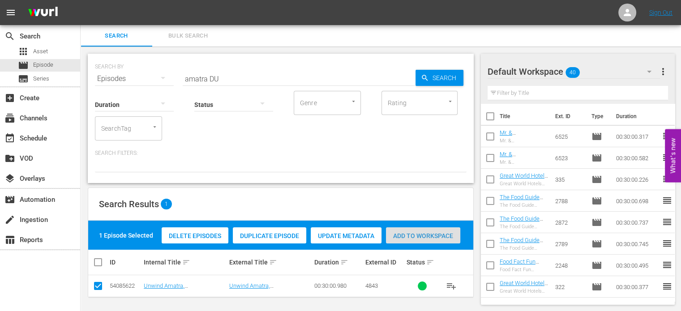
click at [416, 238] on span "Add to Workspace" at bounding box center [423, 235] width 74 height 7
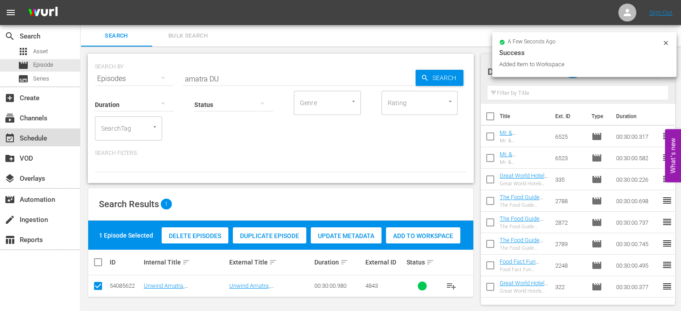
click at [40, 140] on div "event_available Schedule" at bounding box center [25, 137] width 50 height 8
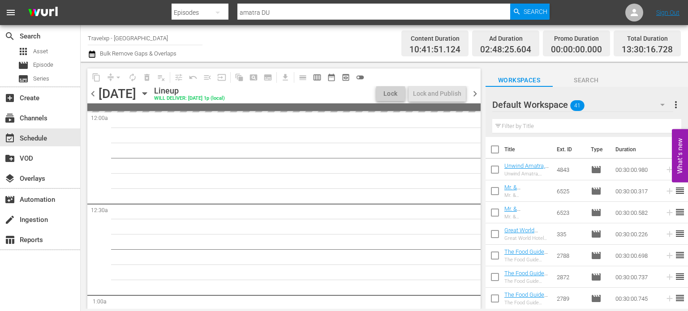
click at [532, 129] on input "text" at bounding box center [586, 126] width 189 height 14
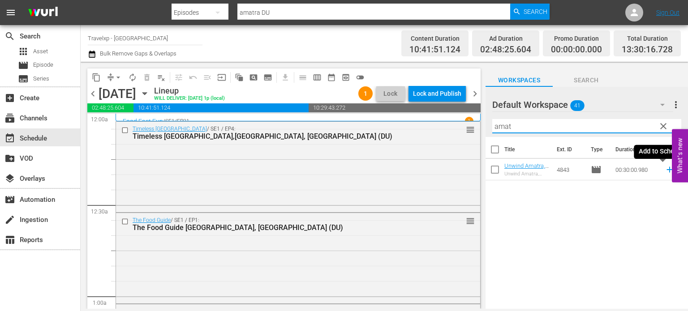
type input "amat"
click at [665, 168] on icon at bounding box center [670, 170] width 10 height 10
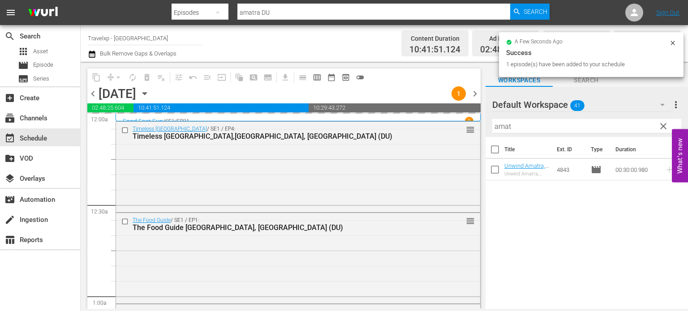
click at [661, 124] on span "clear" at bounding box center [663, 126] width 11 height 11
click at [661, 124] on input "amat" at bounding box center [586, 126] width 189 height 14
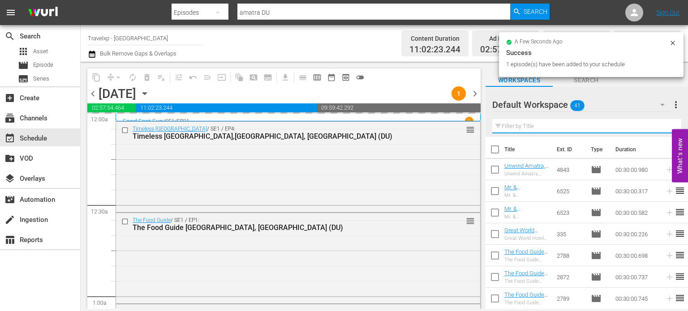
click at [661, 124] on input "text" at bounding box center [586, 126] width 189 height 14
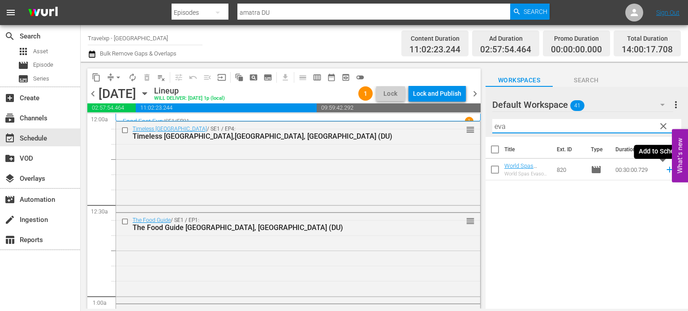
type input "eva"
click at [665, 168] on icon at bounding box center [670, 170] width 10 height 10
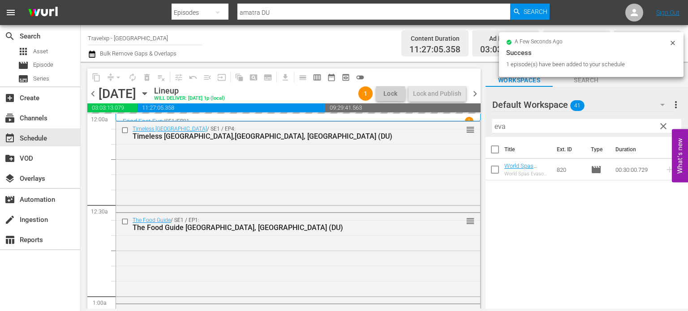
click at [665, 126] on span "clear" at bounding box center [663, 126] width 11 height 11
click at [665, 126] on input "eva" at bounding box center [586, 126] width 189 height 14
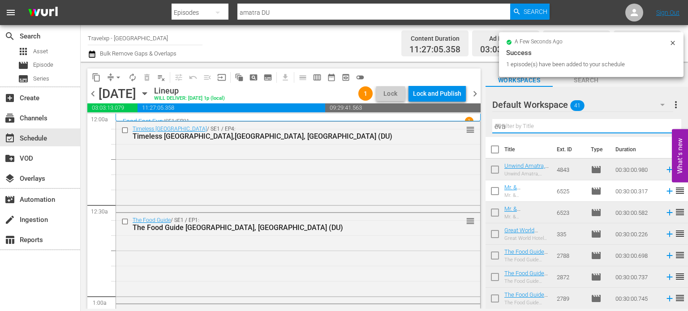
click at [665, 126] on input "eva" at bounding box center [586, 126] width 189 height 14
click at [665, 126] on input "text" at bounding box center [586, 126] width 189 height 14
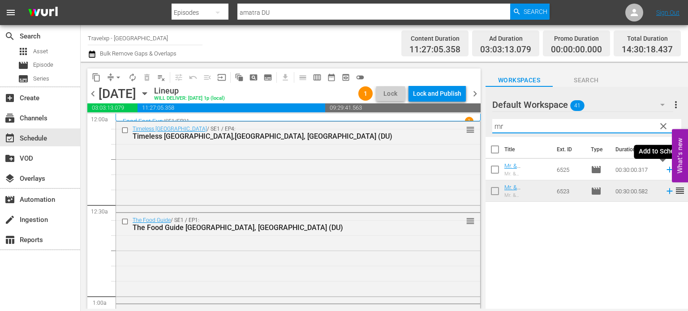
type input "mr"
click at [665, 169] on icon at bounding box center [670, 170] width 10 height 10
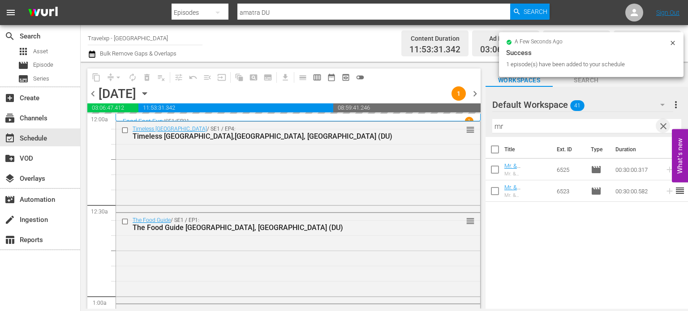
click at [663, 129] on span "clear" at bounding box center [663, 126] width 11 height 11
click at [663, 129] on input "mr" at bounding box center [586, 126] width 189 height 14
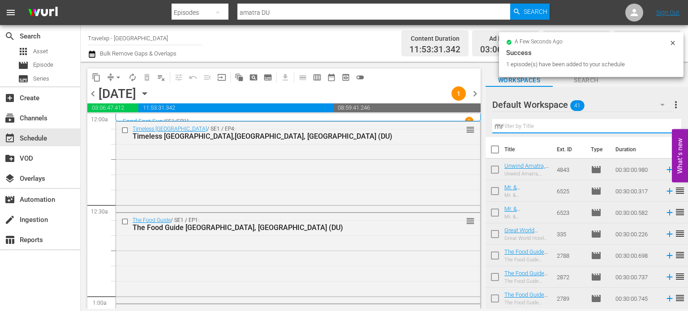
click at [663, 129] on input "mr" at bounding box center [586, 126] width 189 height 14
click at [663, 129] on input "text" at bounding box center [586, 126] width 189 height 14
click at [663, 129] on div "Default Workspace 41 Default more_vert Filter by Title c" at bounding box center [586, 112] width 202 height 50
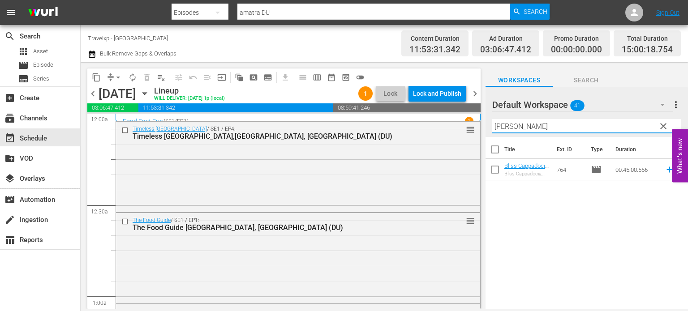
type input "capp"
click at [666, 170] on icon at bounding box center [669, 170] width 6 height 6
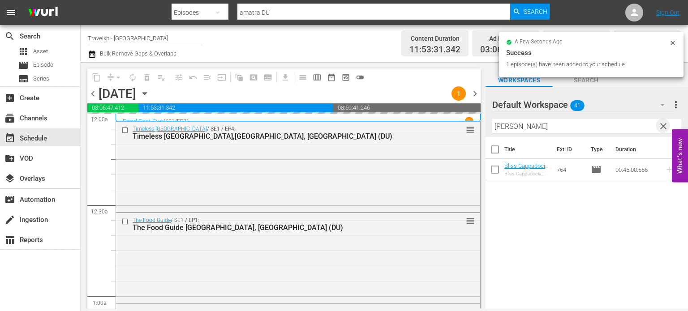
click at [665, 127] on span "clear" at bounding box center [663, 126] width 11 height 11
click at [665, 127] on input "capp" at bounding box center [586, 126] width 189 height 14
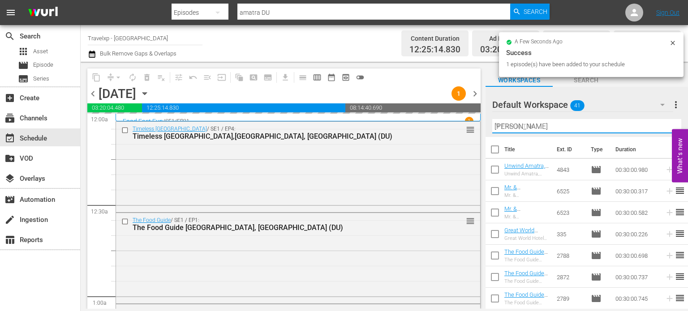
click at [665, 127] on input "capp" at bounding box center [586, 126] width 189 height 14
click at [665, 127] on input "text" at bounding box center [586, 126] width 189 height 14
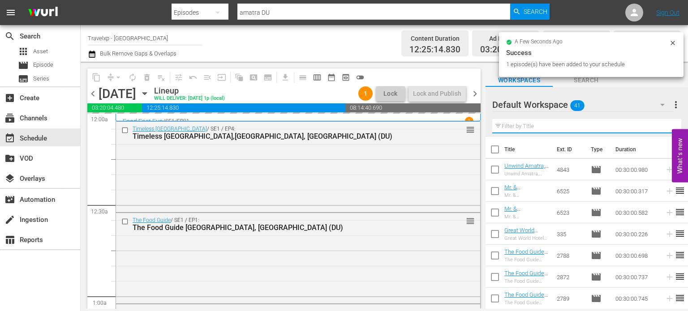
click at [665, 127] on input "text" at bounding box center [586, 126] width 189 height 14
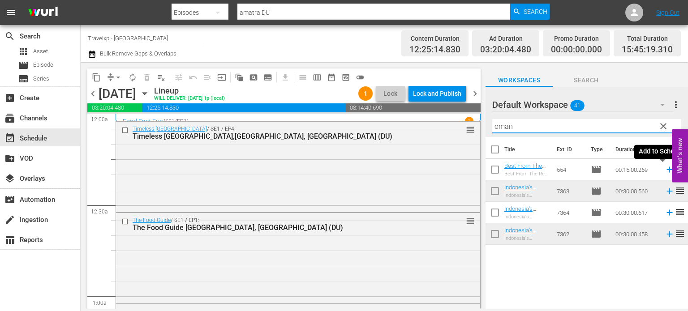
type input "oman"
click at [666, 170] on icon at bounding box center [669, 170] width 6 height 6
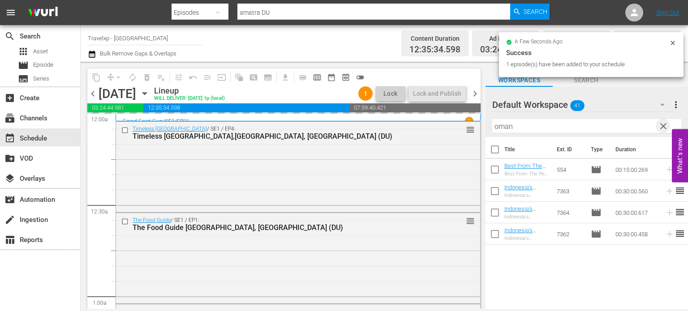
click at [665, 129] on span "clear" at bounding box center [663, 126] width 11 height 11
click at [665, 129] on input "oman" at bounding box center [586, 126] width 189 height 14
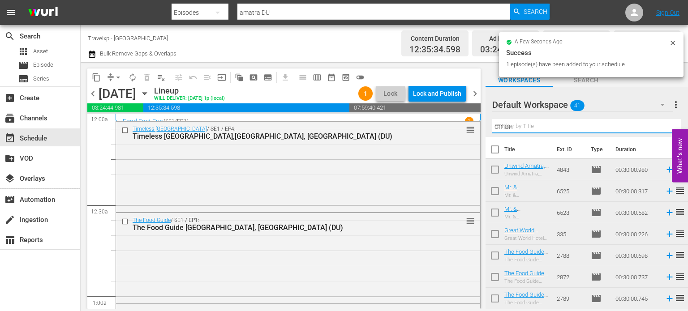
click at [665, 129] on input "oman" at bounding box center [586, 126] width 189 height 14
click at [665, 129] on input "text" at bounding box center [586, 126] width 189 height 14
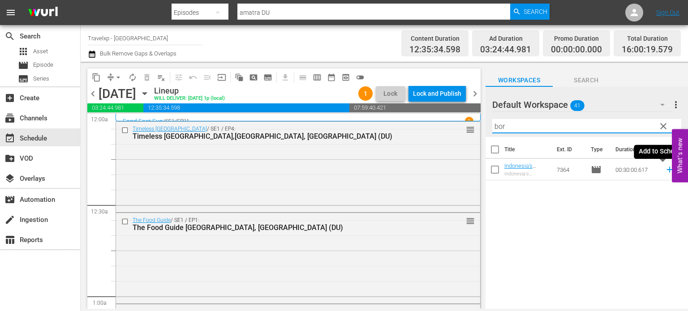
type input "bor"
click at [665, 169] on icon at bounding box center [670, 170] width 10 height 10
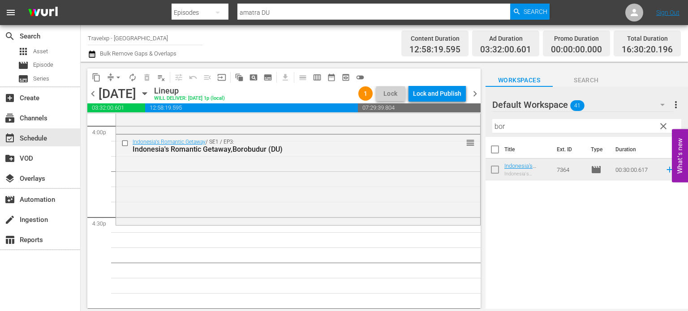
scroll to position [2902, 0]
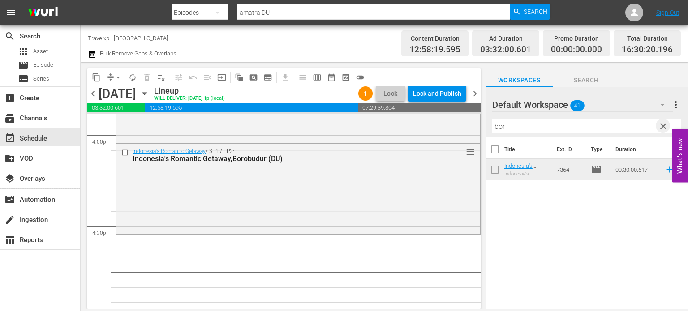
click at [660, 127] on span "clear" at bounding box center [663, 126] width 11 height 11
click at [660, 127] on input "bor" at bounding box center [586, 126] width 189 height 14
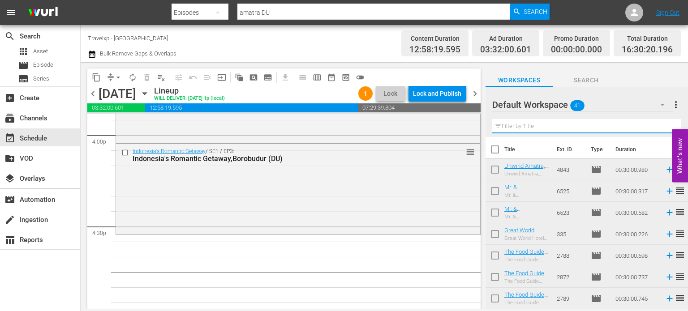
click at [660, 127] on input "text" at bounding box center [586, 126] width 189 height 14
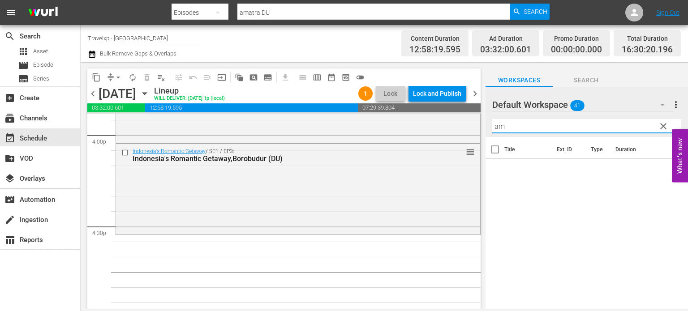
type input "a"
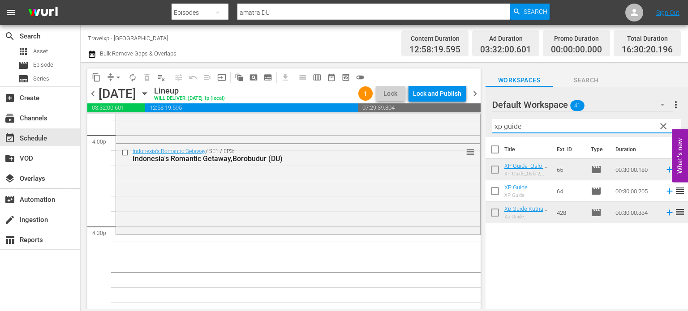
type input "xp guide"
click at [31, 66] on div "movie Episode" at bounding box center [35, 65] width 35 height 13
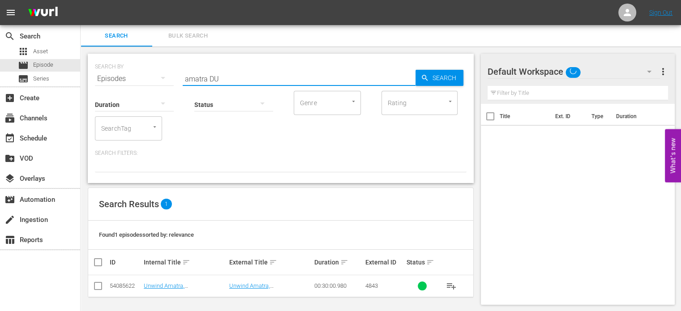
click at [209, 78] on input "amatra DU" at bounding box center [299, 78] width 233 height 21
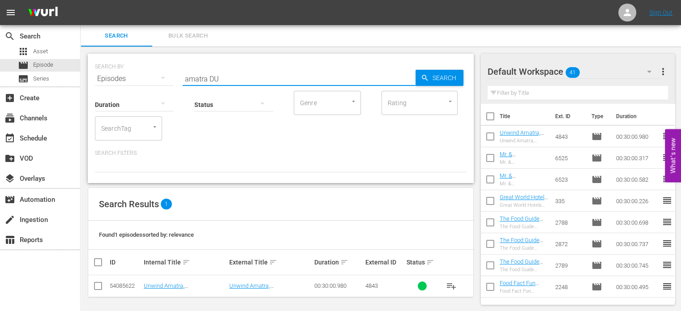
drag, startPoint x: 207, startPoint y: 78, endPoint x: 153, endPoint y: 78, distance: 54.6
click at [153, 78] on div "SEARCH BY Search By Episodes Search ID, Title, Description, Keywords, or Catego…" at bounding box center [281, 73] width 372 height 32
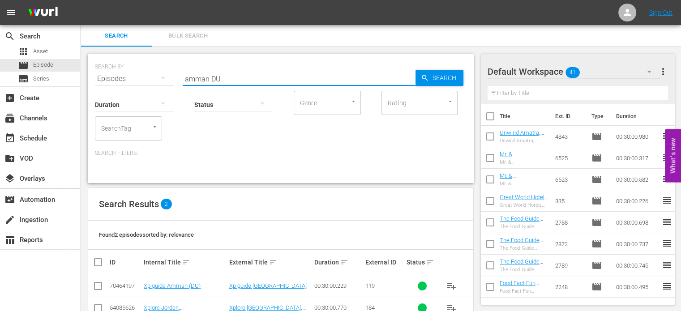
type input "amman DU"
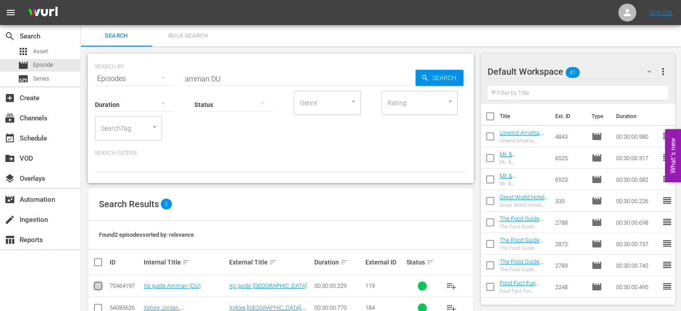
click at [99, 288] on input "checkbox" at bounding box center [98, 288] width 11 height 11
checkbox input "true"
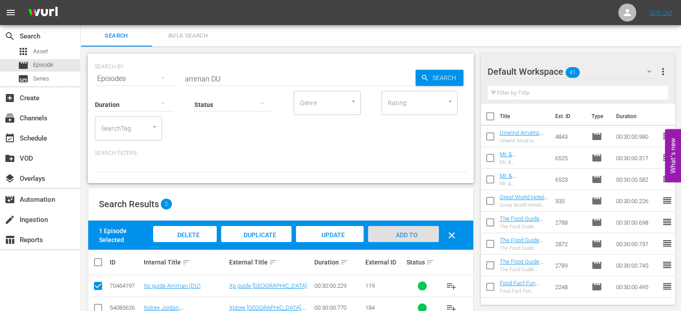
click at [387, 233] on div "Add to Workspace" at bounding box center [403, 243] width 71 height 34
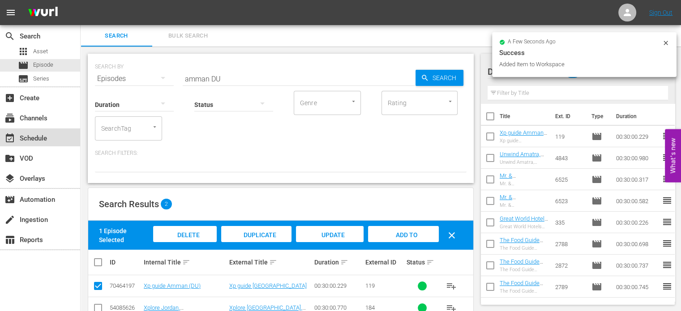
click at [41, 137] on div "event_available Schedule" at bounding box center [25, 137] width 50 height 8
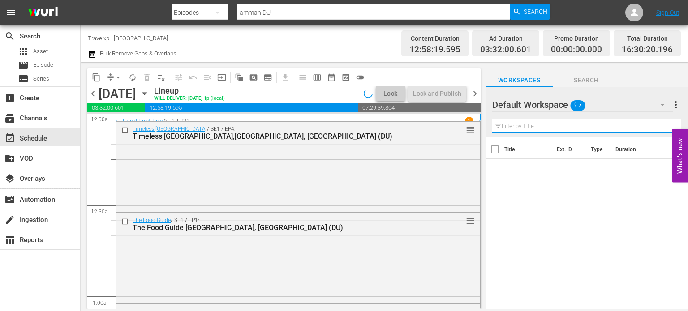
click at [554, 130] on input "text" at bounding box center [586, 126] width 189 height 14
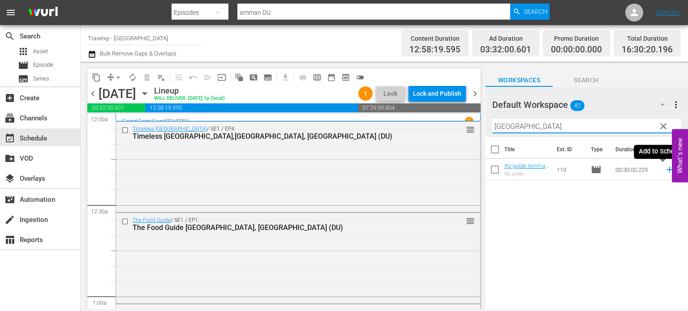
type input "amman"
click at [665, 171] on icon at bounding box center [670, 170] width 10 height 10
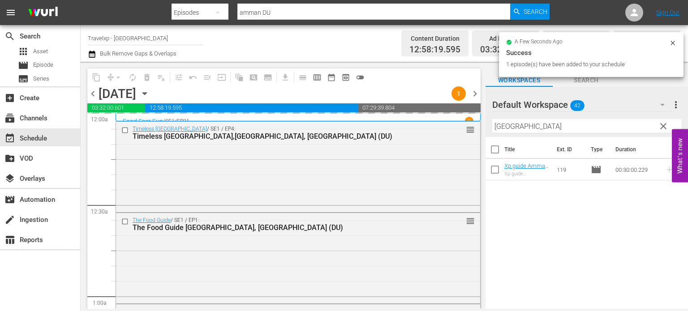
click at [662, 129] on span "clear" at bounding box center [663, 126] width 11 height 11
click at [662, 129] on input "amman" at bounding box center [586, 126] width 189 height 14
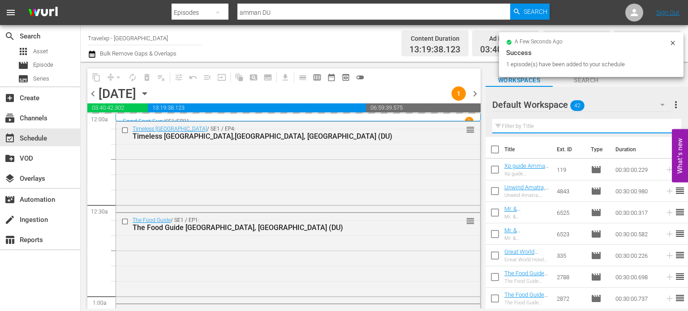
click at [662, 129] on input "text" at bounding box center [586, 126] width 189 height 14
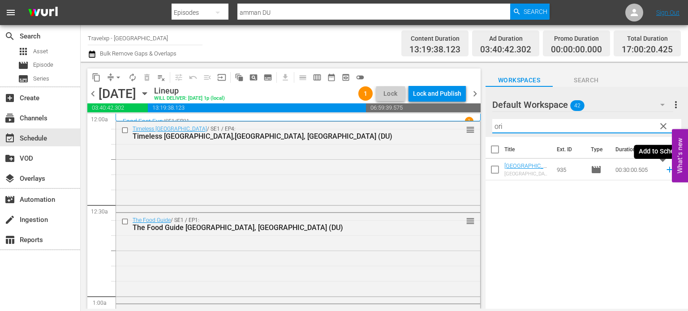
type input "ori"
click at [665, 171] on icon at bounding box center [670, 170] width 10 height 10
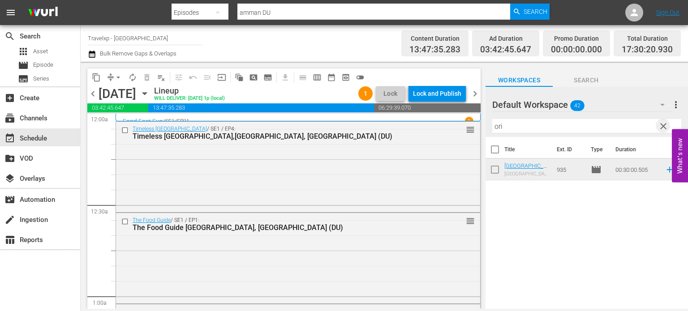
click at [664, 128] on span "clear" at bounding box center [663, 126] width 11 height 11
click at [664, 128] on input "ori" at bounding box center [586, 126] width 189 height 14
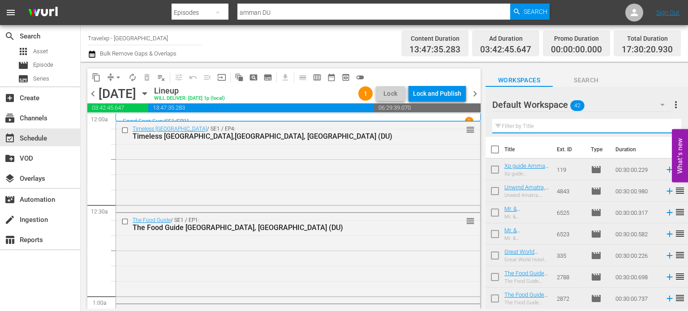
click at [664, 128] on input "text" at bounding box center [586, 126] width 189 height 14
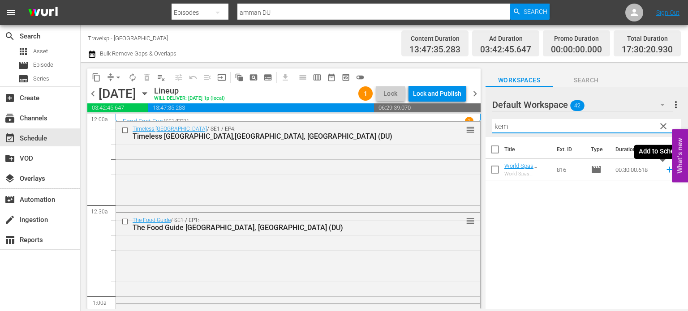
type input "kem"
click at [665, 175] on icon at bounding box center [670, 170] width 10 height 10
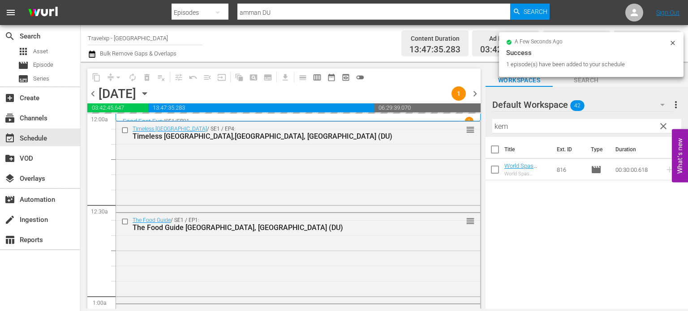
click at [667, 129] on span "clear" at bounding box center [663, 126] width 11 height 11
click at [667, 129] on input "kem" at bounding box center [586, 126] width 189 height 14
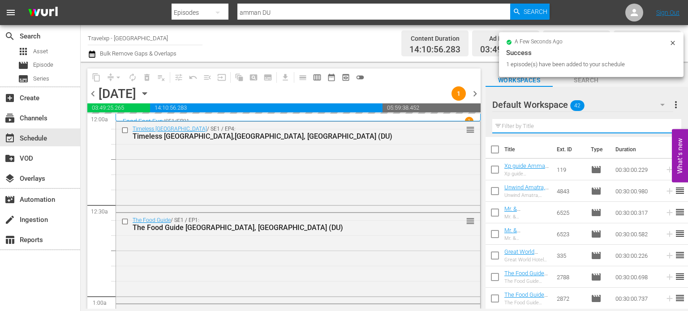
click at [667, 129] on input "text" at bounding box center [586, 126] width 189 height 14
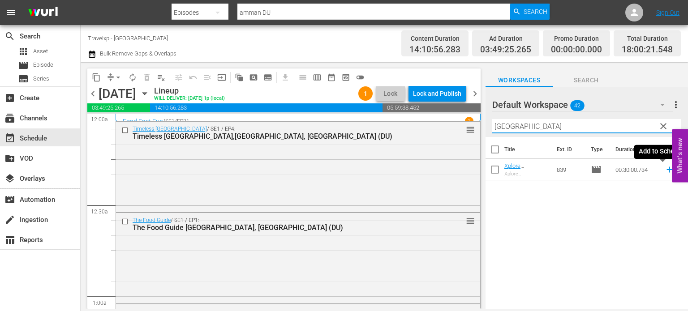
type input "dublin"
click at [665, 170] on icon at bounding box center [670, 170] width 10 height 10
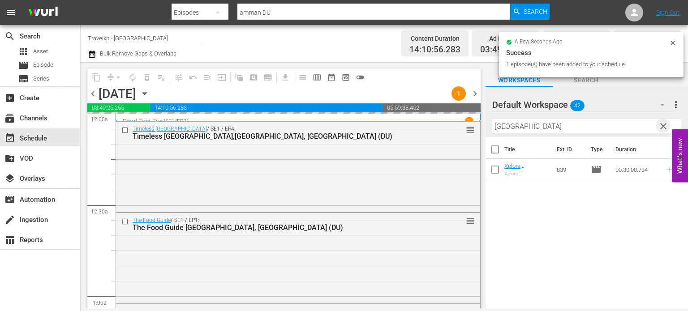
click at [662, 124] on span "clear" at bounding box center [663, 126] width 11 height 11
click at [662, 124] on input "dublin" at bounding box center [586, 126] width 189 height 14
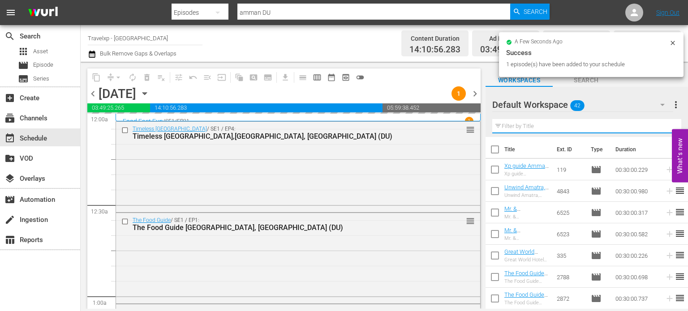
click at [662, 124] on input "text" at bounding box center [586, 126] width 189 height 14
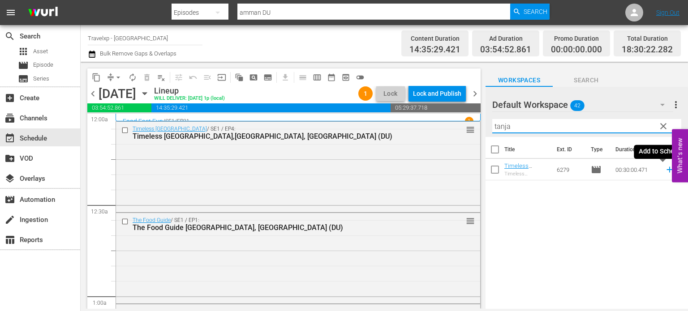
type input "tanja"
click at [665, 169] on icon at bounding box center [670, 170] width 10 height 10
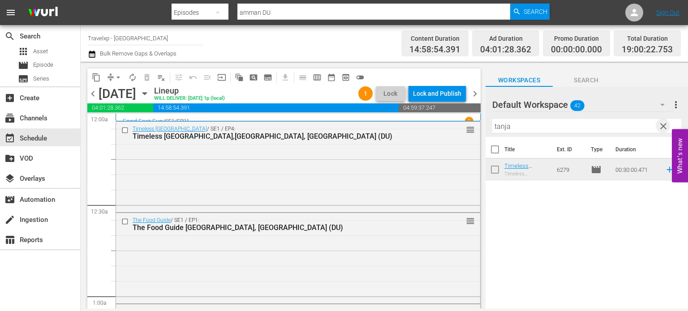
click at [663, 126] on span "clear" at bounding box center [663, 126] width 11 height 11
click at [663, 126] on input "tanja" at bounding box center [586, 126] width 189 height 14
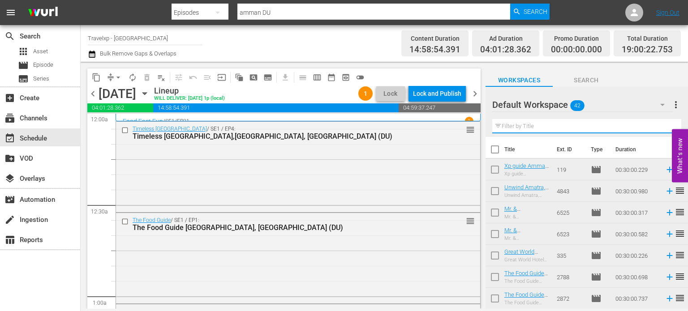
click at [663, 126] on input "text" at bounding box center [586, 126] width 189 height 14
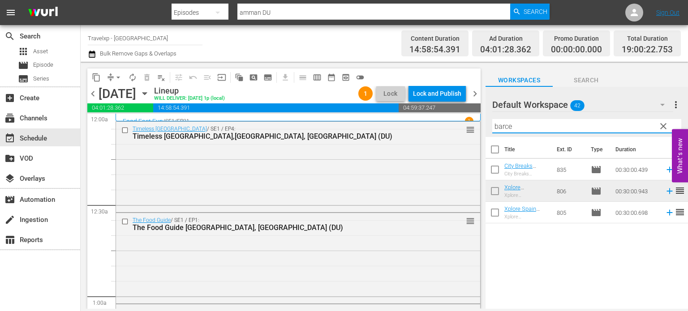
type input "barce"
click at [665, 215] on icon at bounding box center [670, 213] width 10 height 10
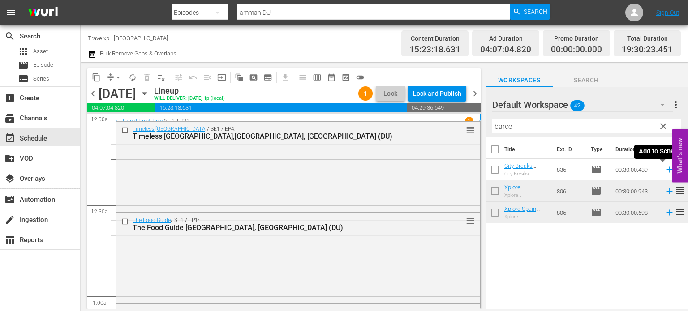
click at [665, 173] on icon at bounding box center [670, 170] width 10 height 10
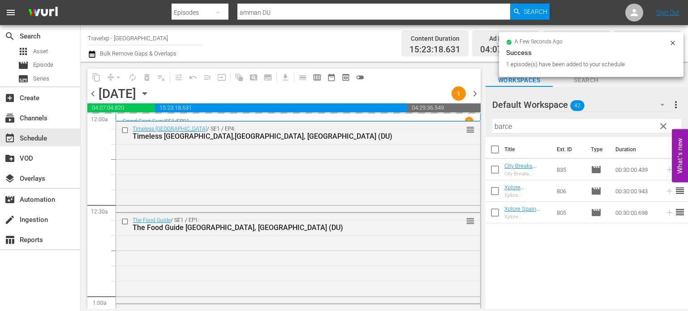
click at [662, 130] on span "clear" at bounding box center [663, 126] width 11 height 11
click at [662, 130] on input "barce" at bounding box center [586, 126] width 189 height 14
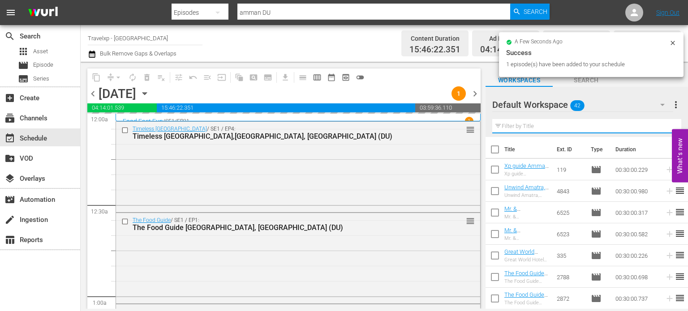
click at [662, 130] on input "text" at bounding box center [586, 126] width 189 height 14
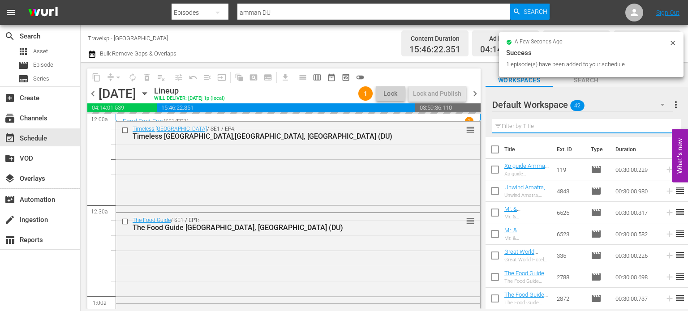
click at [662, 130] on input "text" at bounding box center [586, 126] width 189 height 14
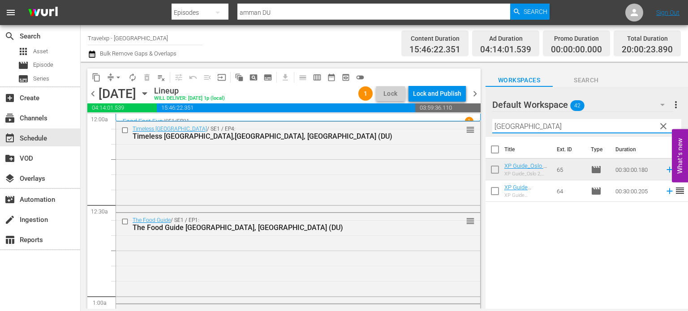
type input "[GEOGRAPHIC_DATA]"
click at [665, 189] on icon at bounding box center [670, 191] width 10 height 10
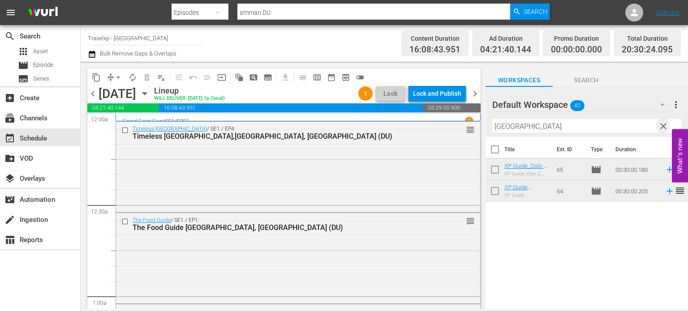
click at [666, 125] on span "clear" at bounding box center [663, 126] width 11 height 11
click at [666, 125] on input "[GEOGRAPHIC_DATA]" at bounding box center [586, 126] width 189 height 14
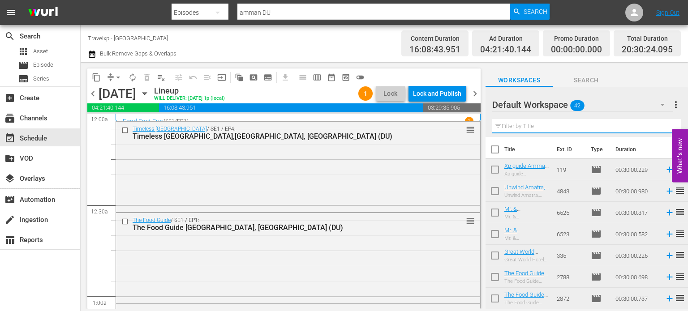
click at [666, 125] on input "text" at bounding box center [586, 126] width 189 height 14
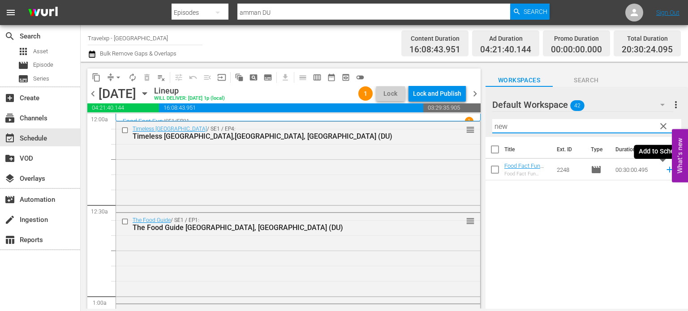
type input "new"
click at [665, 171] on icon at bounding box center [670, 170] width 10 height 10
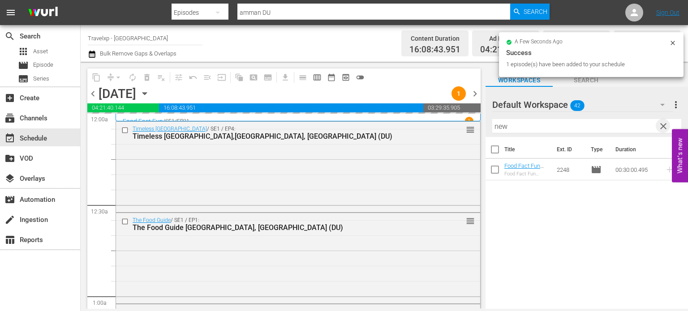
click at [665, 124] on span "clear" at bounding box center [663, 126] width 11 height 11
click at [665, 124] on input "new" at bounding box center [586, 126] width 189 height 14
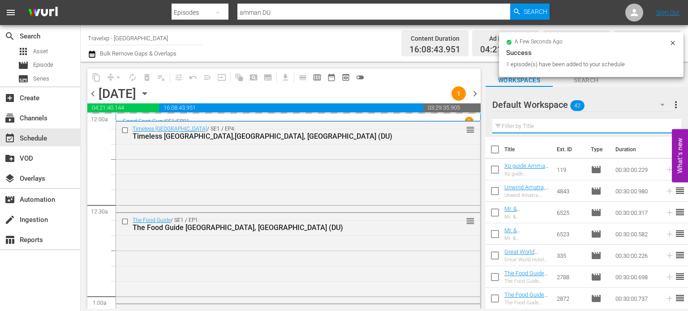
click at [665, 124] on input "text" at bounding box center [586, 126] width 189 height 14
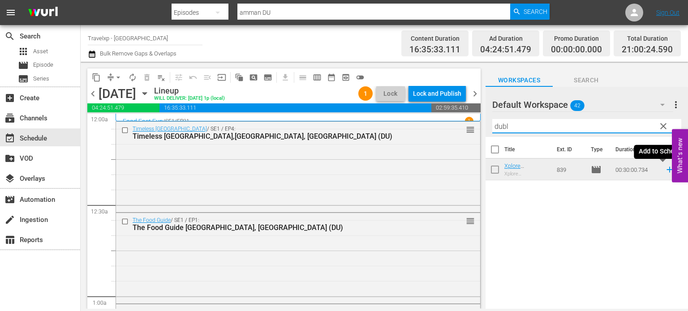
type input "dubl"
click at [666, 172] on icon at bounding box center [669, 170] width 6 height 6
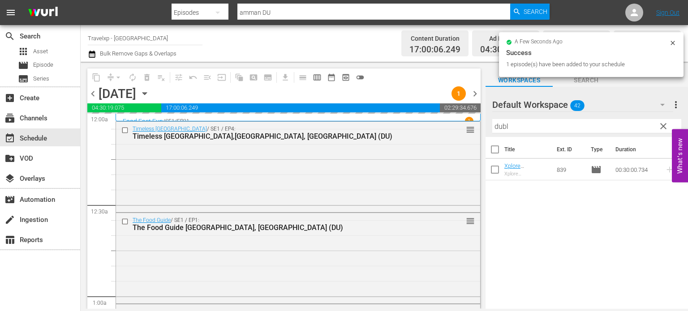
click at [663, 127] on span "clear" at bounding box center [663, 126] width 11 height 11
click at [663, 127] on input "dubl" at bounding box center [586, 126] width 189 height 14
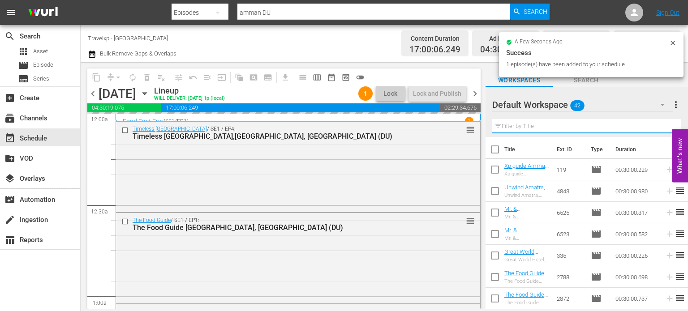
click at [663, 127] on input "text" at bounding box center [586, 126] width 189 height 14
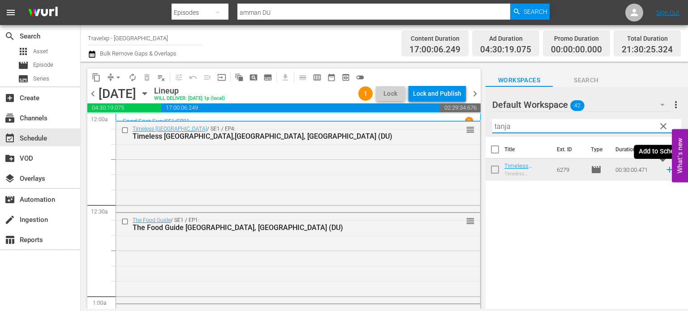
type input "tanja"
click at [665, 171] on icon at bounding box center [670, 170] width 10 height 10
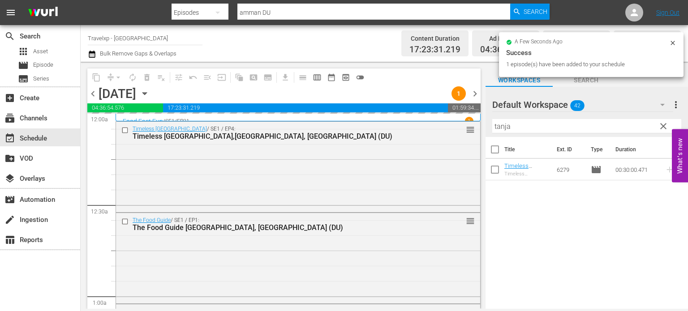
click at [665, 127] on span "clear" at bounding box center [663, 126] width 11 height 11
click at [665, 127] on input "tanja" at bounding box center [586, 126] width 189 height 14
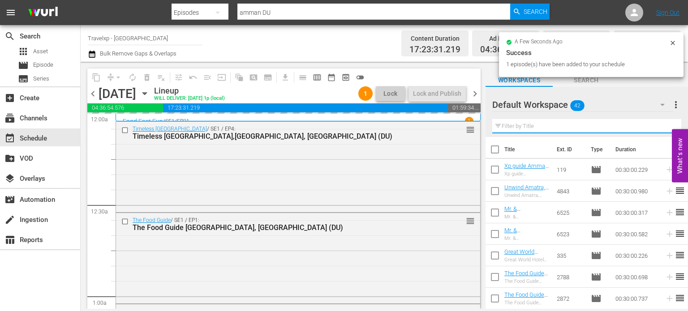
click at [665, 127] on input "text" at bounding box center [586, 126] width 189 height 14
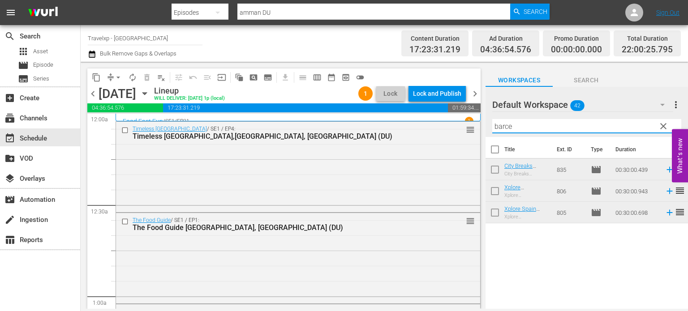
type input "barce"
click at [665, 211] on icon at bounding box center [670, 213] width 10 height 10
click at [665, 169] on icon at bounding box center [670, 170] width 10 height 10
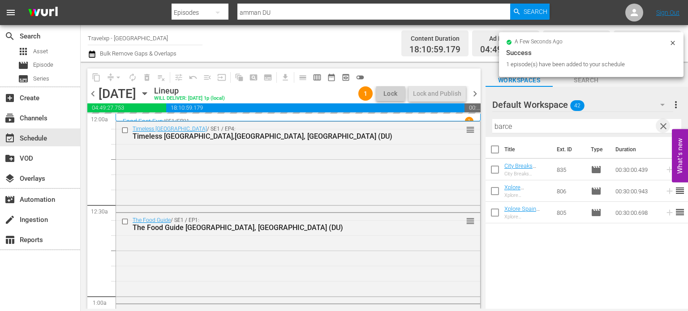
click at [662, 127] on span "clear" at bounding box center [663, 126] width 11 height 11
click at [662, 127] on input "barce" at bounding box center [586, 126] width 189 height 14
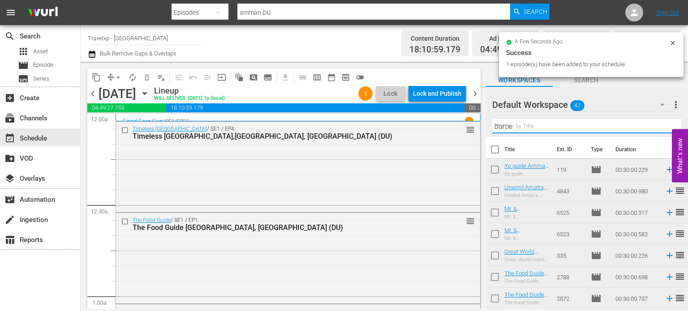
click at [662, 127] on input "barce" at bounding box center [586, 126] width 189 height 14
click at [662, 127] on input "text" at bounding box center [586, 126] width 189 height 14
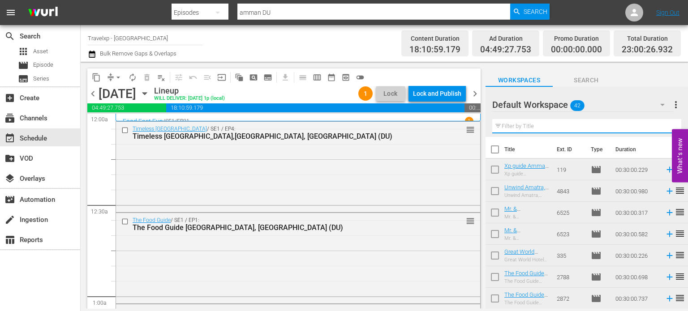
click at [662, 127] on input "text" at bounding box center [586, 126] width 189 height 14
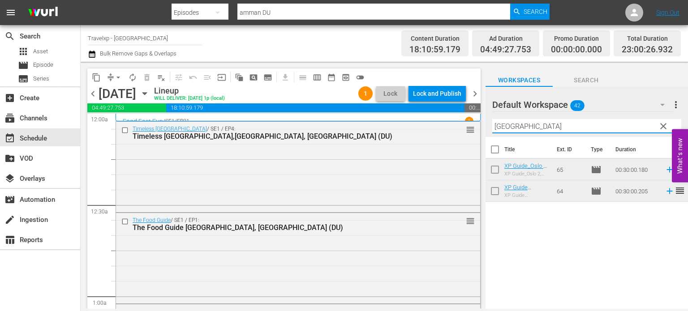
type input "[GEOGRAPHIC_DATA]"
click at [665, 191] on icon at bounding box center [670, 191] width 10 height 10
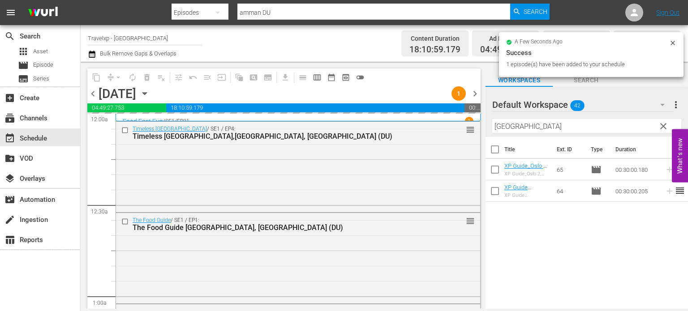
click at [663, 124] on span "clear" at bounding box center [663, 126] width 11 height 11
click at [663, 124] on input "[GEOGRAPHIC_DATA]" at bounding box center [586, 126] width 189 height 14
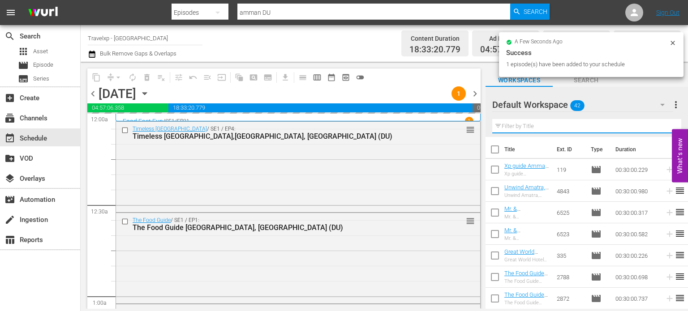
click at [663, 124] on input "text" at bounding box center [586, 126] width 189 height 14
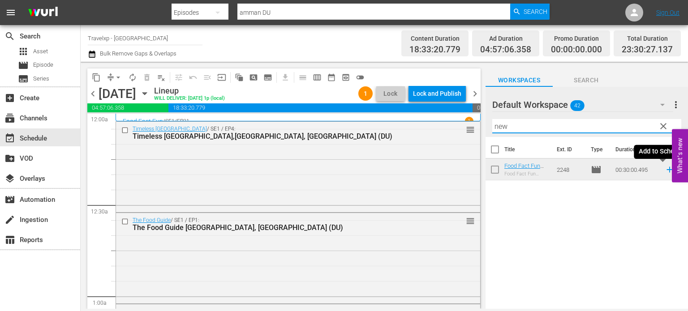
type input "new"
click at [666, 170] on icon at bounding box center [669, 170] width 6 height 6
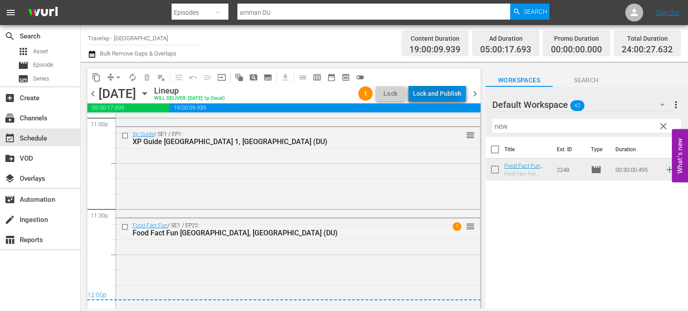
click at [428, 92] on div "Lock and Publish" at bounding box center [437, 94] width 48 height 16
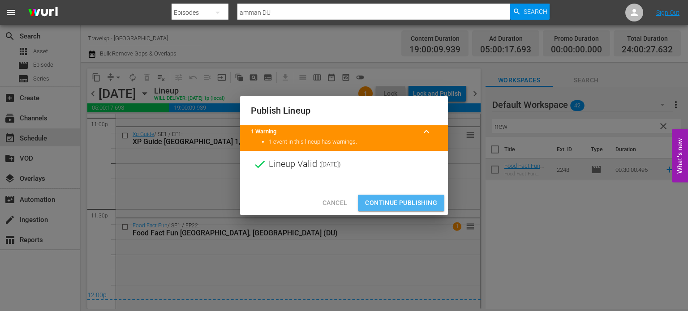
click at [415, 203] on span "Continue Publishing" at bounding box center [401, 202] width 72 height 11
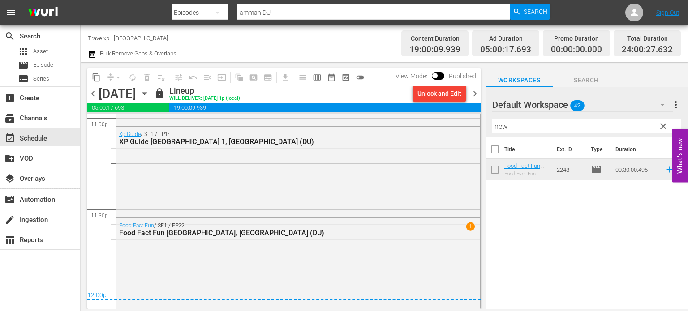
click at [477, 93] on span "chevron_right" at bounding box center [474, 93] width 11 height 11
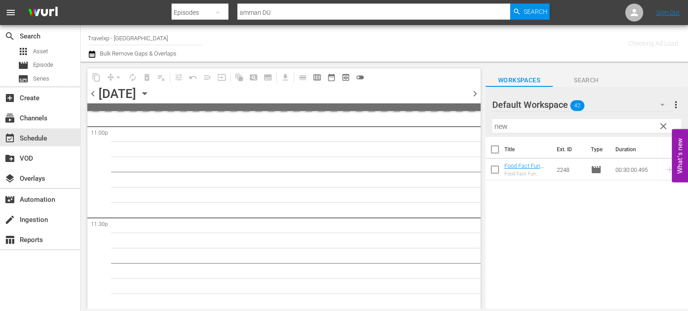
scroll to position [4188, 0]
